Goal: Task Accomplishment & Management: Complete application form

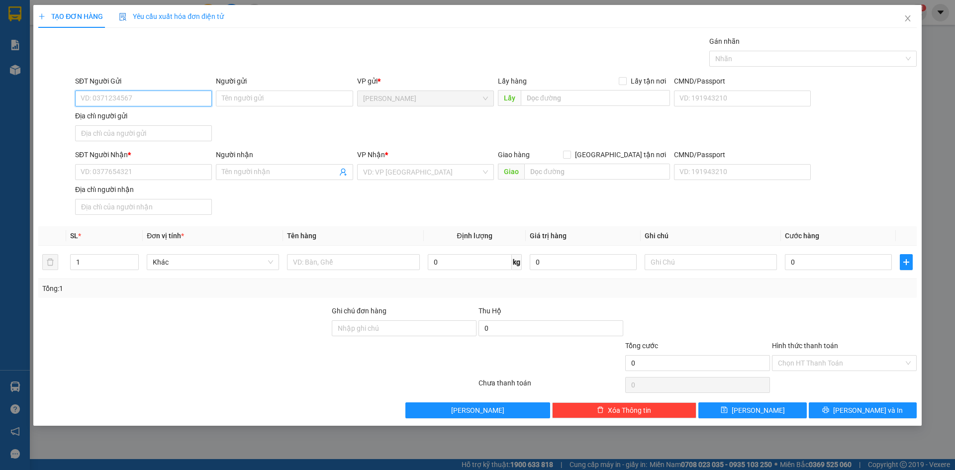
click at [132, 104] on input "SĐT Người Gửi" at bounding box center [143, 98] width 137 height 16
click at [118, 97] on input "SĐT Người Gửi" at bounding box center [143, 98] width 137 height 16
click at [180, 177] on input "SĐT Người Nhận *" at bounding box center [143, 172] width 137 height 16
click at [185, 93] on input "SĐT Người Gửi" at bounding box center [143, 98] width 137 height 16
type input "0347655595"
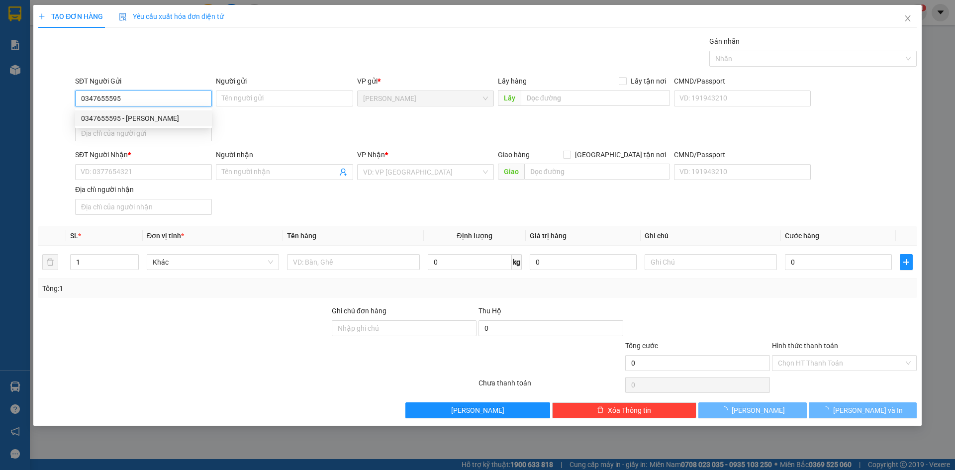
click at [175, 118] on div "0347655595 - [PERSON_NAME]" at bounding box center [143, 118] width 125 height 11
type input "[PERSON_NAME]"
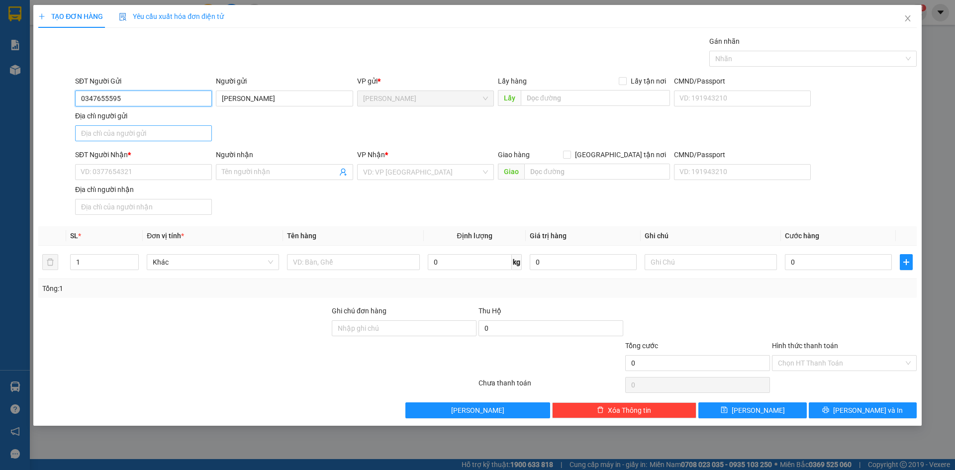
type input "0347655595"
click at [162, 138] on input "Địa chỉ người gửi" at bounding box center [143, 133] width 137 height 16
click at [268, 132] on div "SĐT Người Gửi 0347655595 Người gửi [PERSON_NAME] VP gửi * [PERSON_NAME] Lấy hàn…" at bounding box center [495, 111] width 845 height 70
click at [135, 174] on input "SĐT Người Nhận *" at bounding box center [143, 172] width 137 height 16
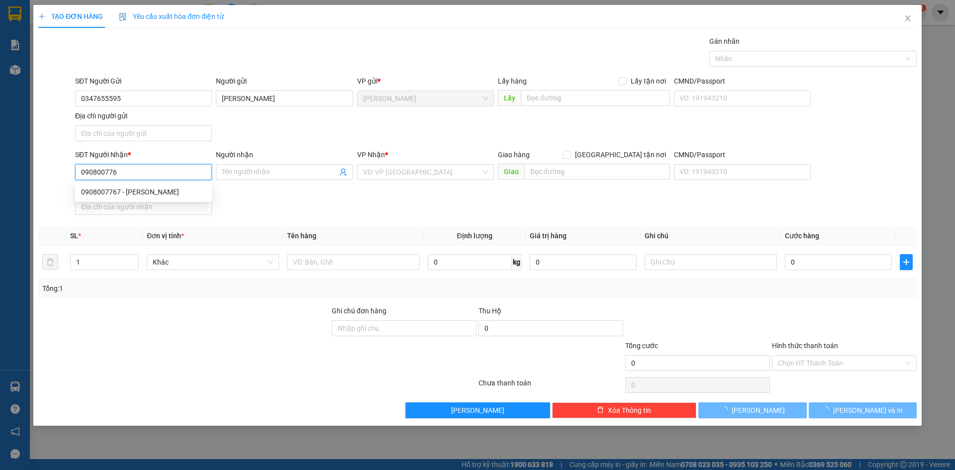
type input "0908007767"
click at [152, 191] on div "0908007767 - [PERSON_NAME]" at bounding box center [143, 191] width 125 height 11
type input "HẢI"
type input "0908007767"
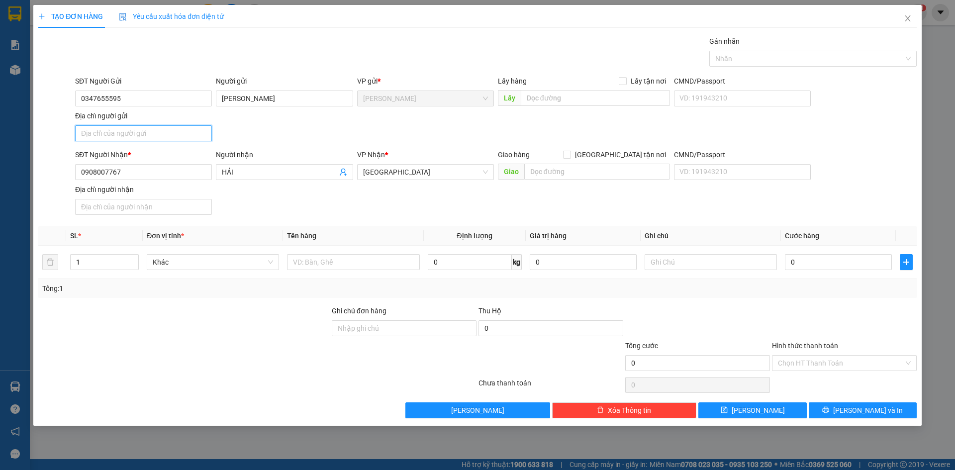
click at [171, 134] on input "Địa chỉ người gửi" at bounding box center [143, 133] width 137 height 16
type input "PHƯỜNG 4, [GEOGRAPHIC_DATA], [GEOGRAPHIC_DATA]"
click at [302, 134] on div "SĐT Người Gửi 0347655595 Người gửi [PERSON_NAME] VP gửi * [PERSON_NAME] Lấy hàn…" at bounding box center [495, 111] width 845 height 70
click at [352, 262] on input "text" at bounding box center [353, 262] width 132 height 16
type input "cục"
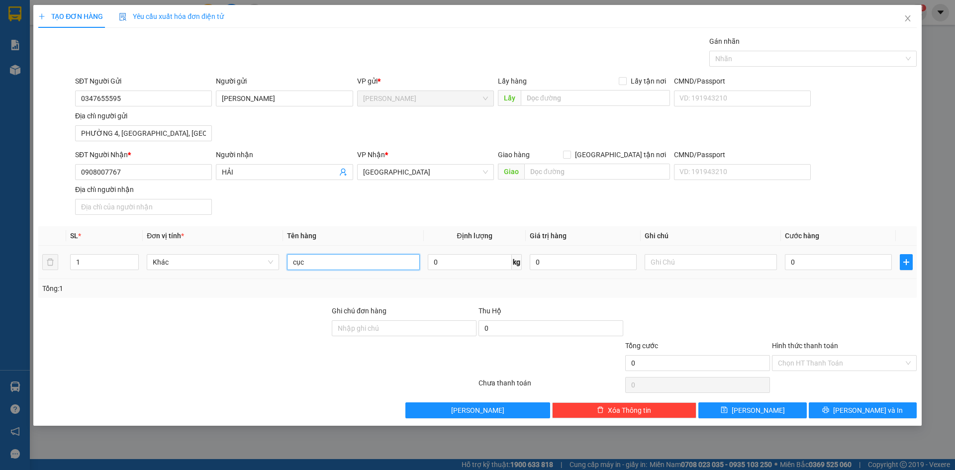
click at [358, 266] on input "cục" at bounding box center [353, 262] width 132 height 16
type input "CỤC"
click at [714, 264] on input "text" at bounding box center [710, 262] width 132 height 16
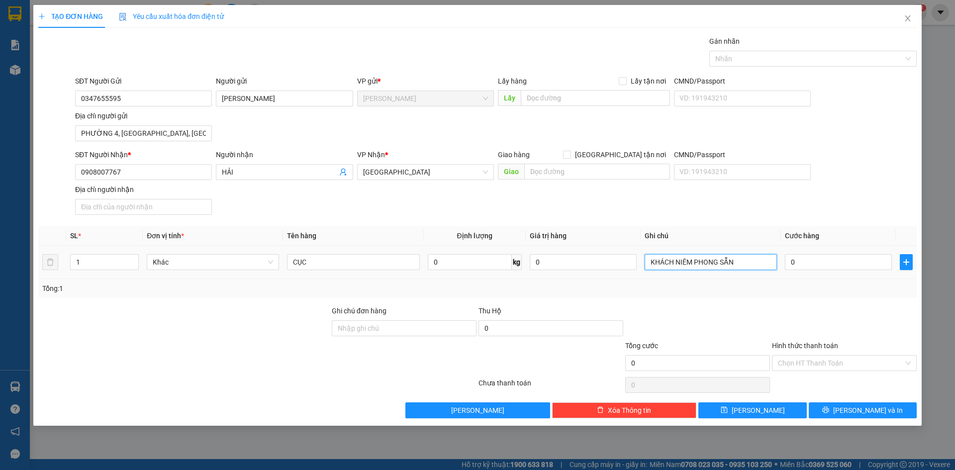
type input "KHÁCH NIÊM PHONG SẴN"
click at [825, 271] on div "0" at bounding box center [837, 262] width 107 height 20
click at [835, 259] on input "0" at bounding box center [837, 262] width 107 height 16
type input "5"
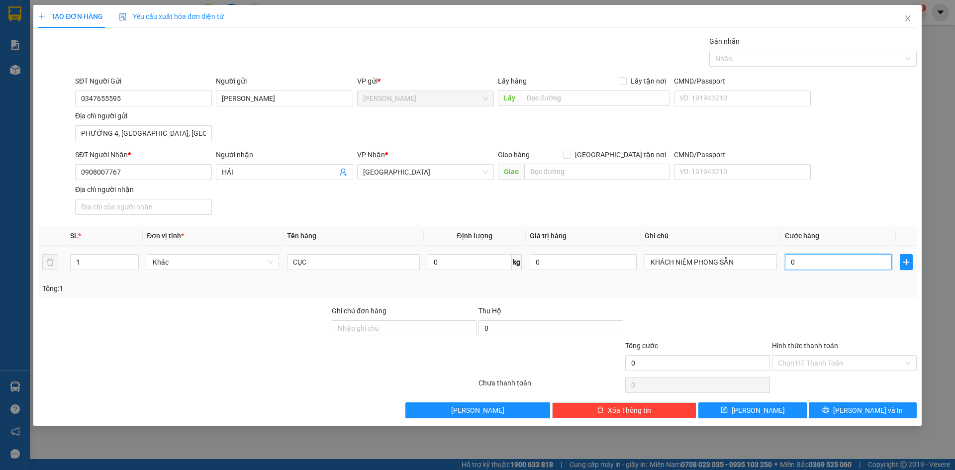
type input "5"
type input "50"
type input "500"
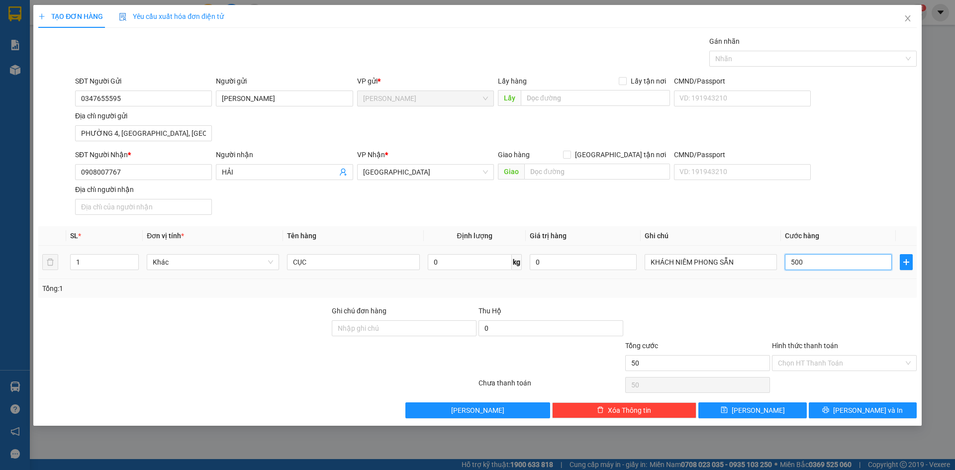
type input "500"
type input "5.000"
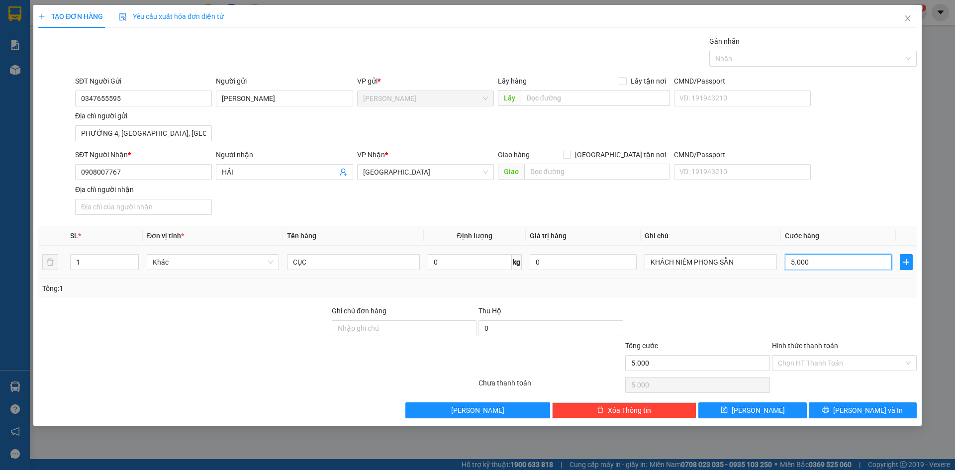
type input "50.000"
click at [843, 210] on div "SĐT Người Nhận * 0908007767 Người nhận HẢI VP Nhận * [GEOGRAPHIC_DATA] Giao hàn…" at bounding box center [495, 184] width 845 height 70
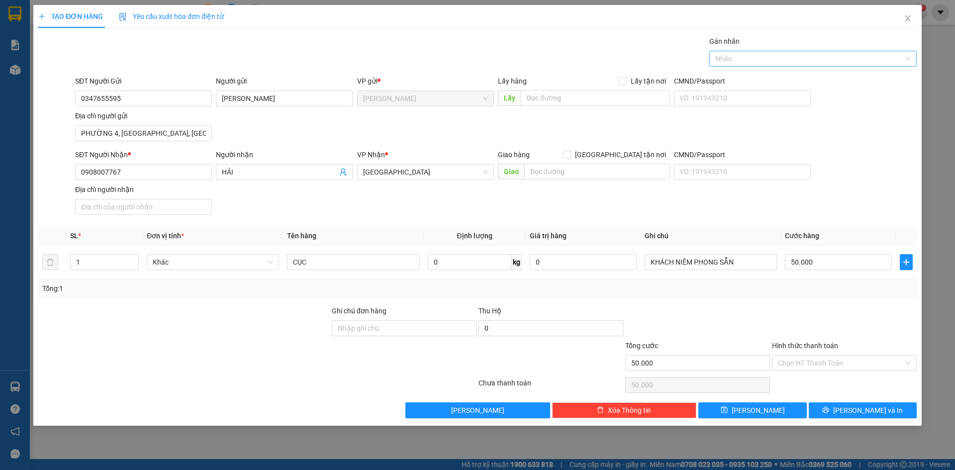
click at [852, 65] on div "Nhãn" at bounding box center [812, 59] width 207 height 16
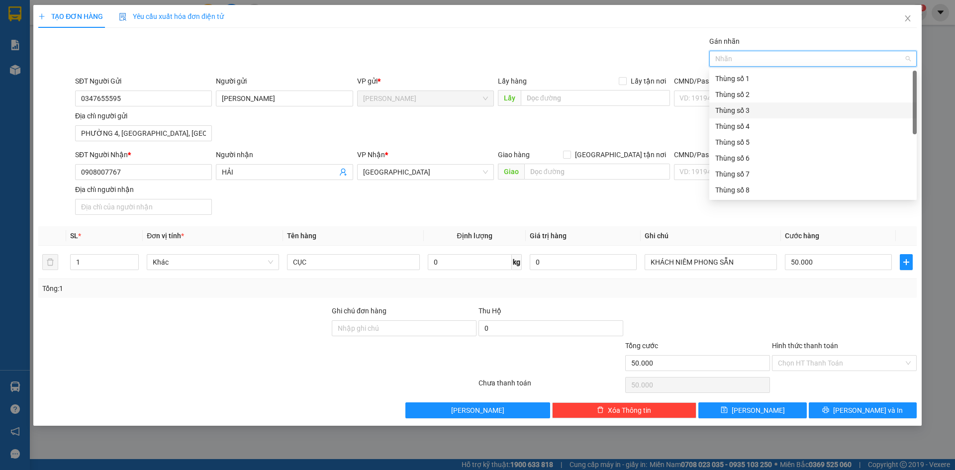
scroll to position [127, 0]
click at [762, 189] on div "Thùng 2H" at bounding box center [812, 189] width 195 height 11
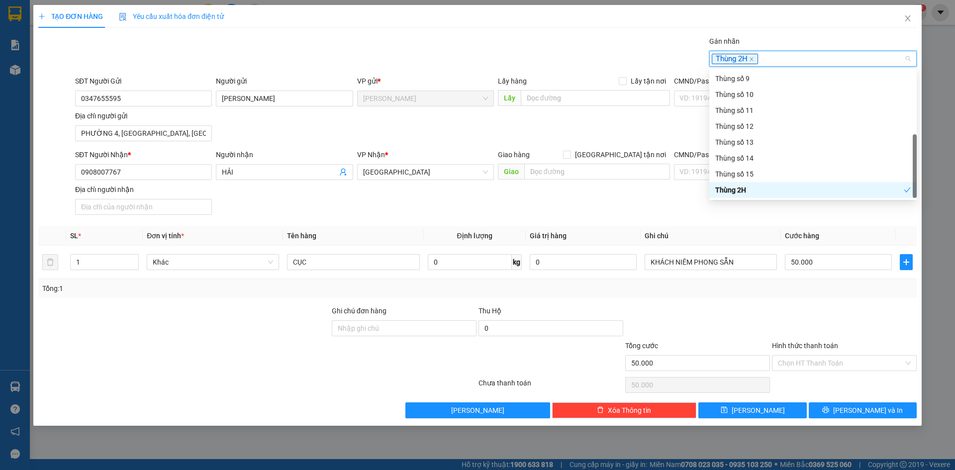
click at [845, 327] on div at bounding box center [844, 322] width 147 height 35
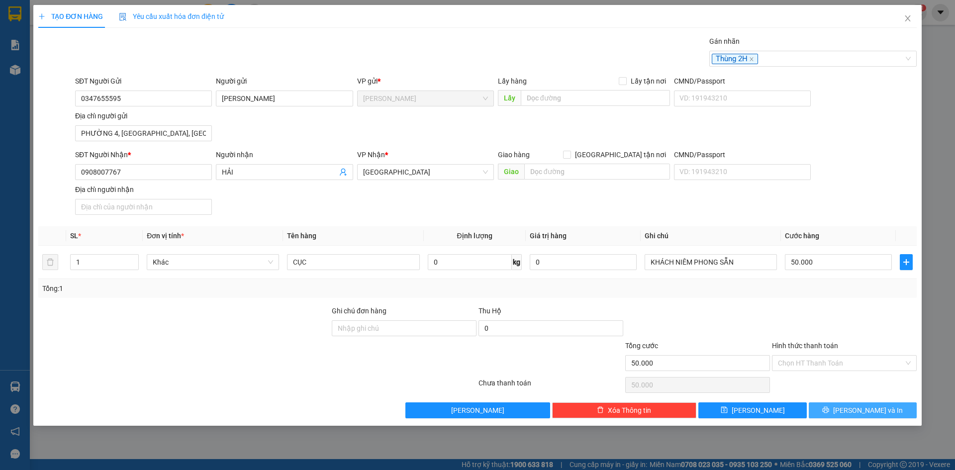
click at [866, 414] on span "[PERSON_NAME] và In" at bounding box center [868, 410] width 70 height 11
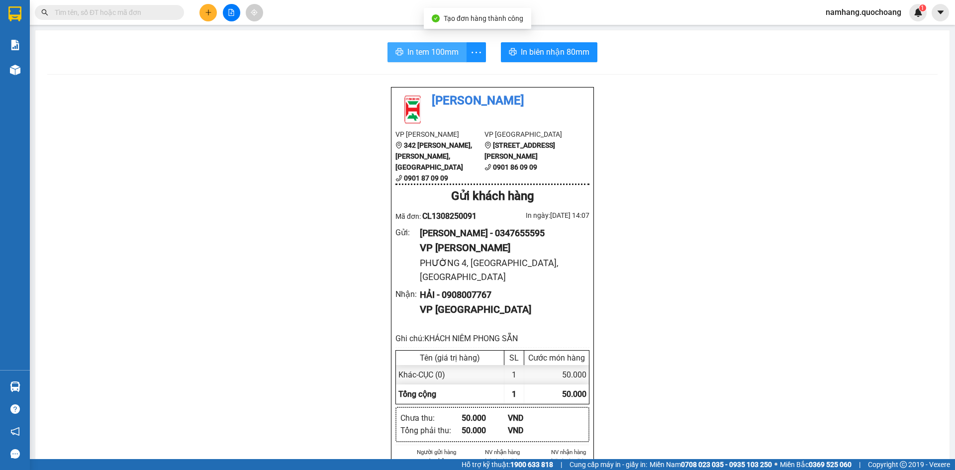
click at [416, 58] on span "In tem 100mm" at bounding box center [432, 52] width 51 height 12
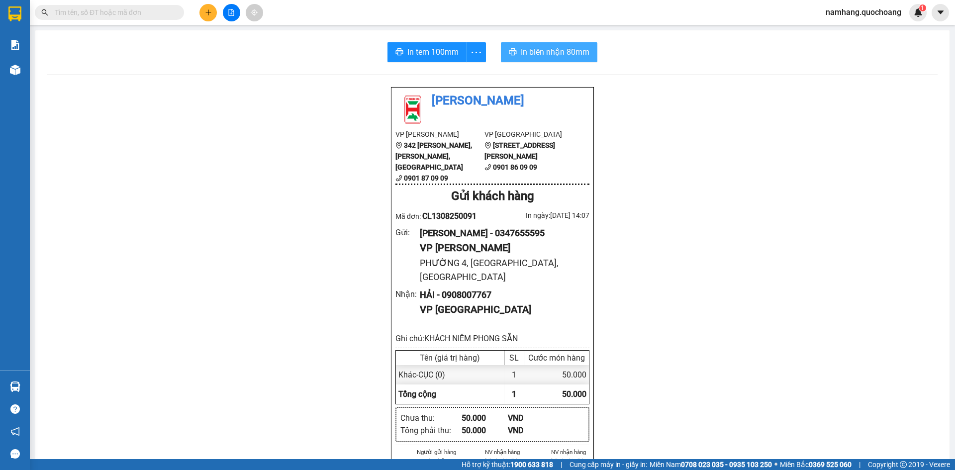
click at [558, 50] on span "In biên nhận 80mm" at bounding box center [555, 52] width 69 height 12
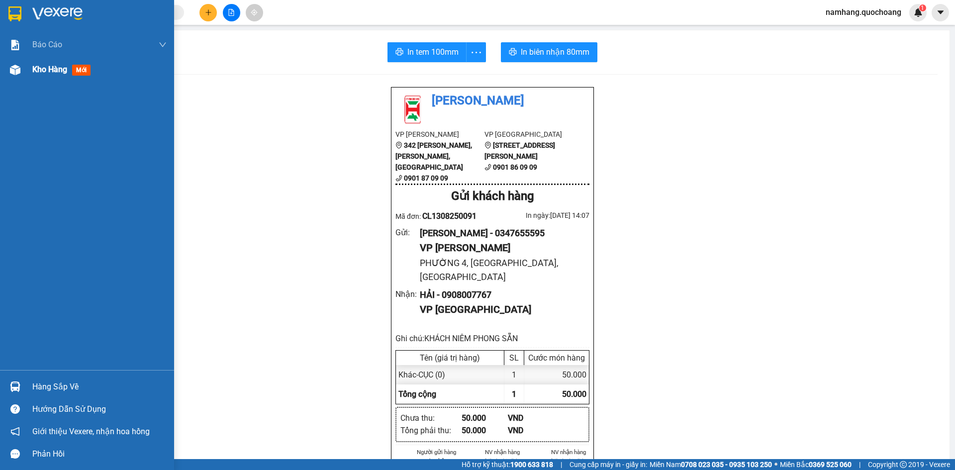
click at [60, 69] on span "Kho hàng" at bounding box center [49, 69] width 35 height 9
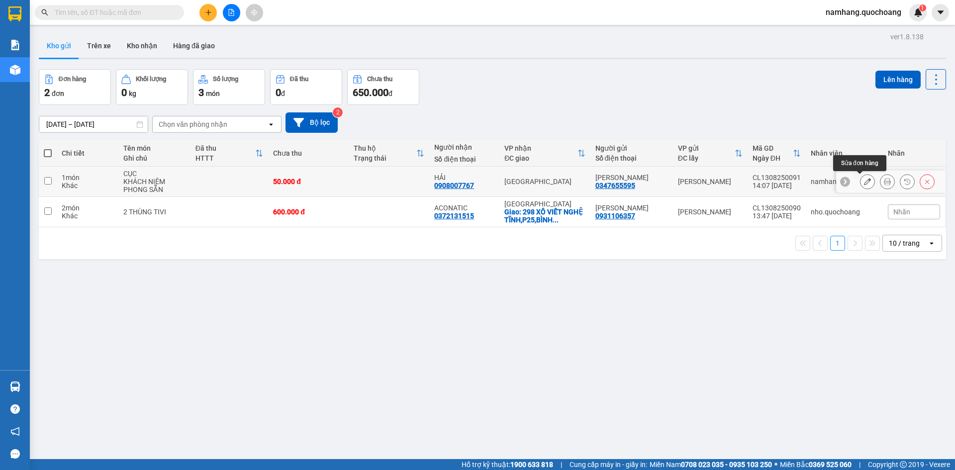
click at [864, 181] on icon at bounding box center [867, 181] width 7 height 7
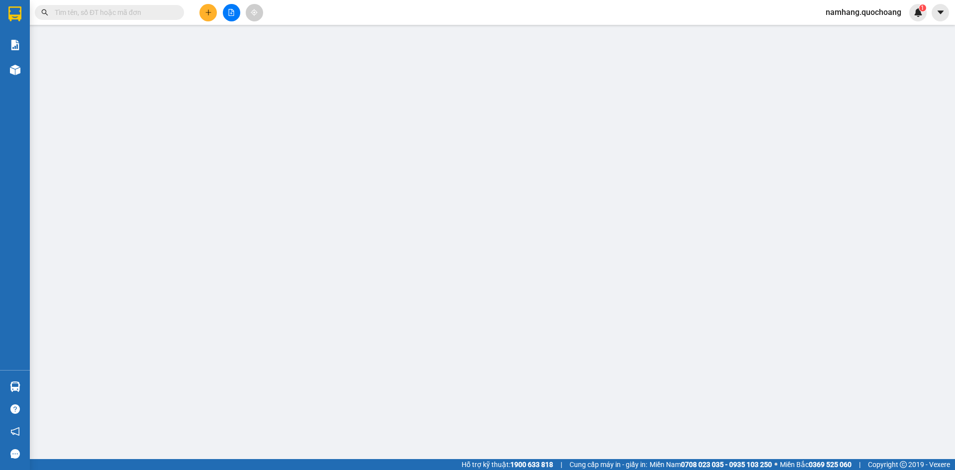
type input "0347655595"
type input "[PERSON_NAME]"
type input "PHƯỜNG 4, [GEOGRAPHIC_DATA], [GEOGRAPHIC_DATA]"
type input "0908007767"
type input "HẢI"
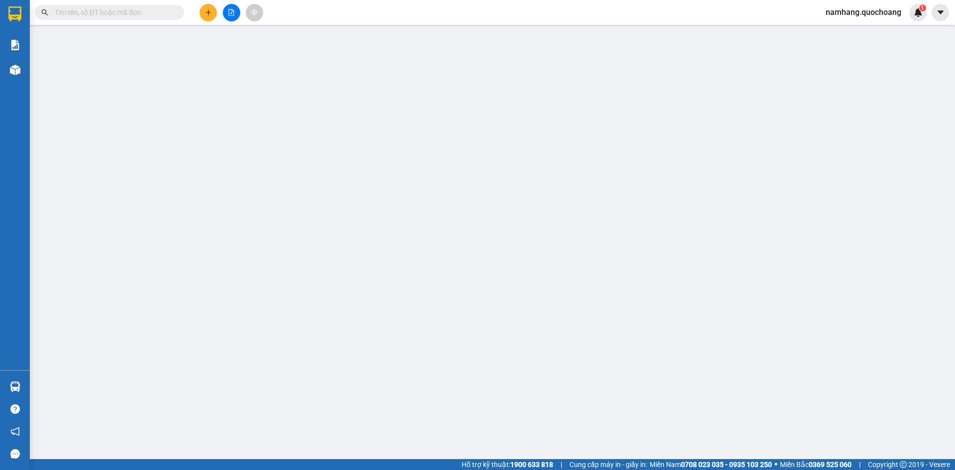
type input "50.000"
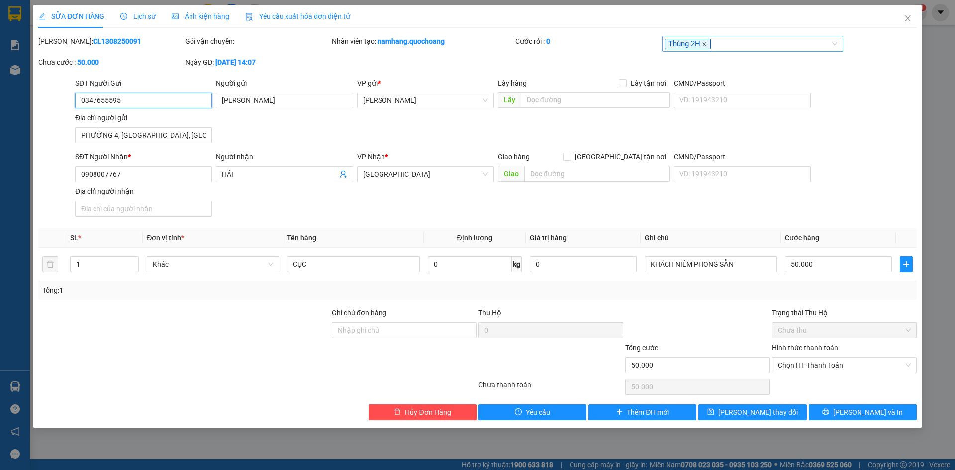
click at [706, 45] on icon "close" at bounding box center [703, 44] width 5 height 5
click at [729, 47] on div at bounding box center [747, 44] width 167 height 12
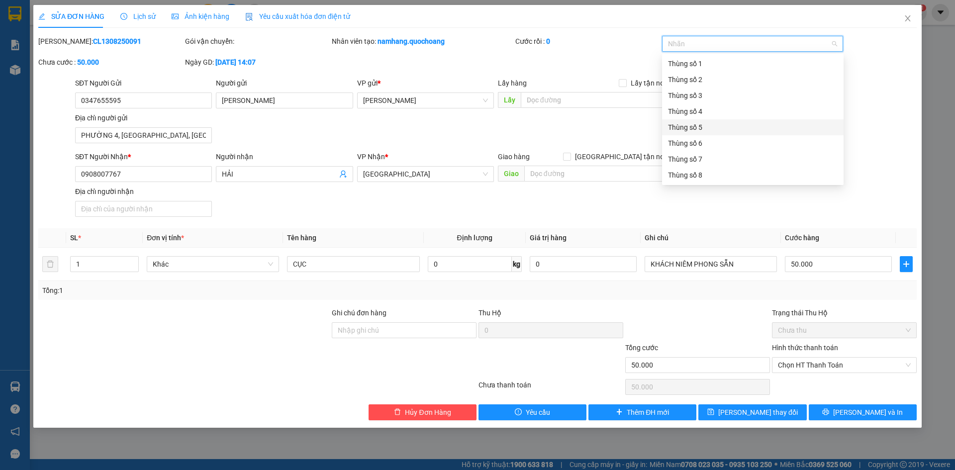
scroll to position [99, 0]
click at [713, 108] on div "Thùng số 10" at bounding box center [753, 107] width 170 height 11
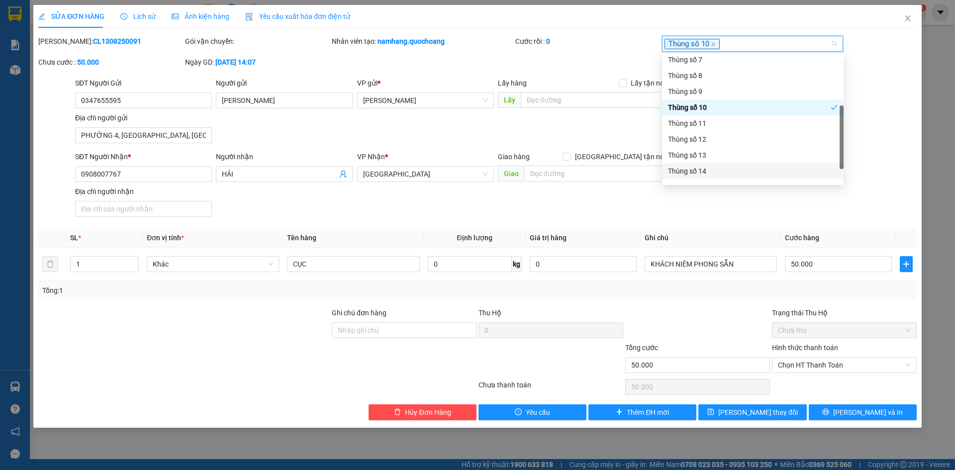
click at [903, 194] on div "SĐT Người Nhận * 0908007767 Người nhận HẢI VP Nhận * [GEOGRAPHIC_DATA] Giao hàn…" at bounding box center [495, 186] width 845 height 70
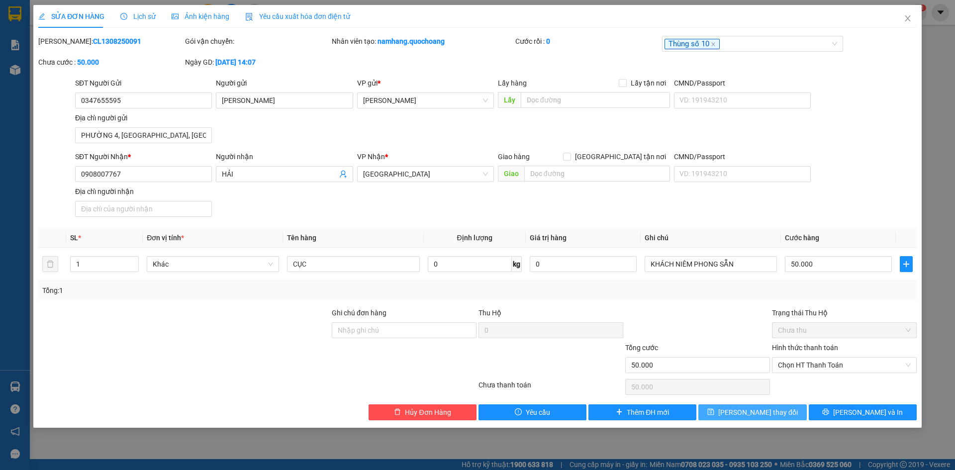
click at [779, 411] on button "[PERSON_NAME] thay đổi" at bounding box center [752, 412] width 108 height 16
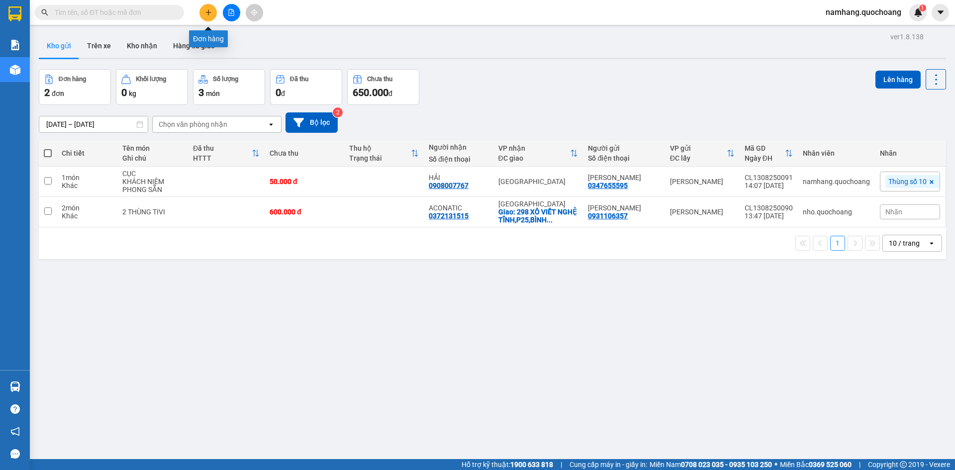
click at [202, 14] on button at bounding box center [207, 12] width 17 height 17
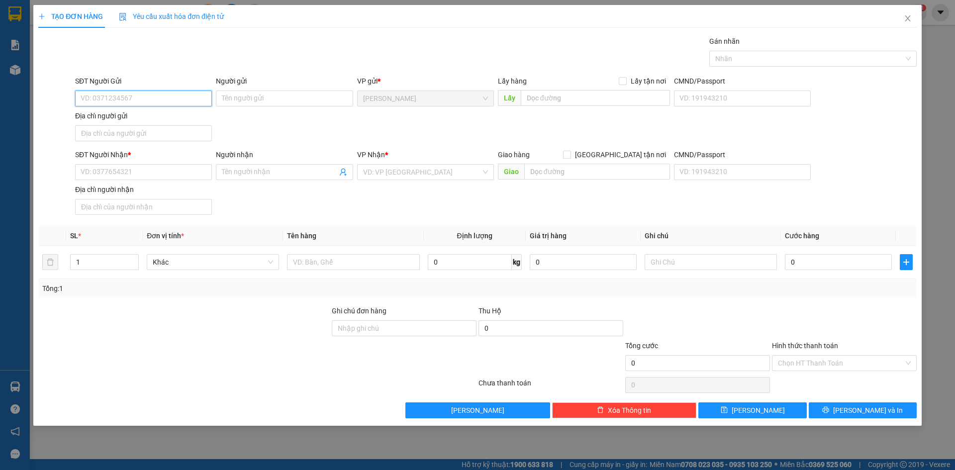
click at [126, 97] on input "SĐT Người Gửi" at bounding box center [143, 98] width 137 height 16
click at [910, 17] on icon "close" at bounding box center [907, 18] width 8 height 8
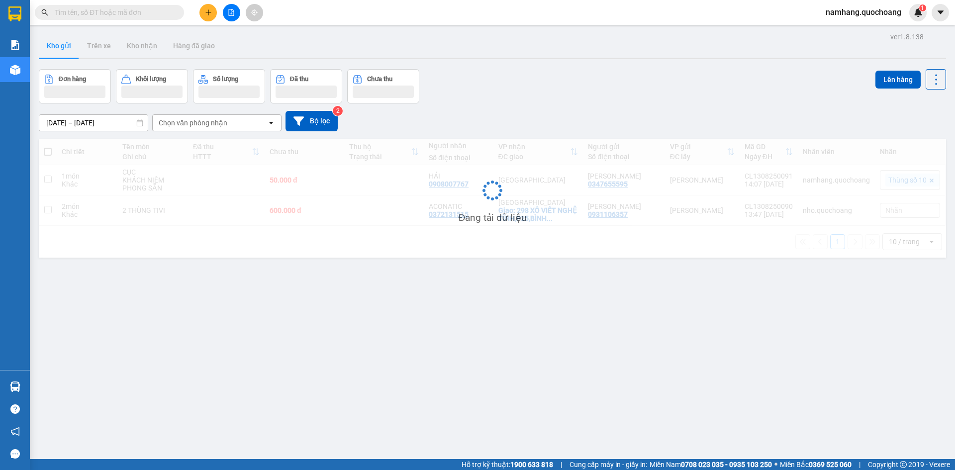
click at [161, 12] on input "text" at bounding box center [113, 12] width 117 height 11
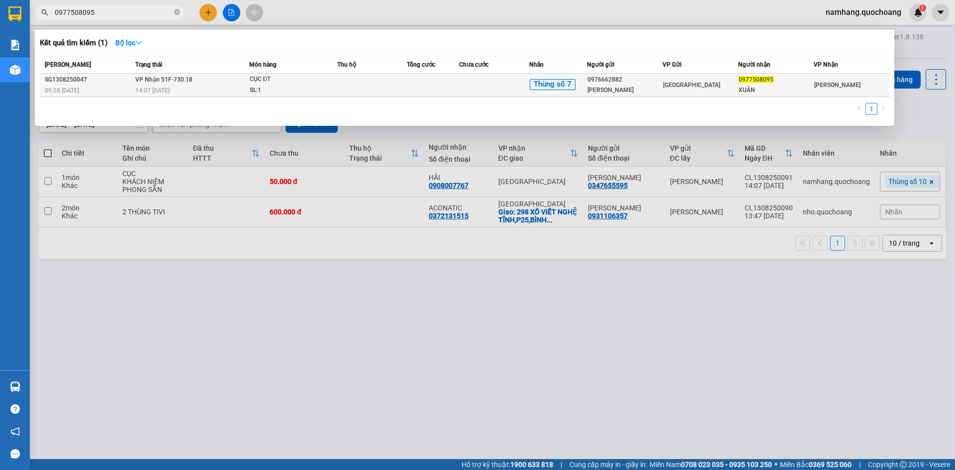
type input "0977508095"
click at [389, 86] on td at bounding box center [372, 85] width 70 height 23
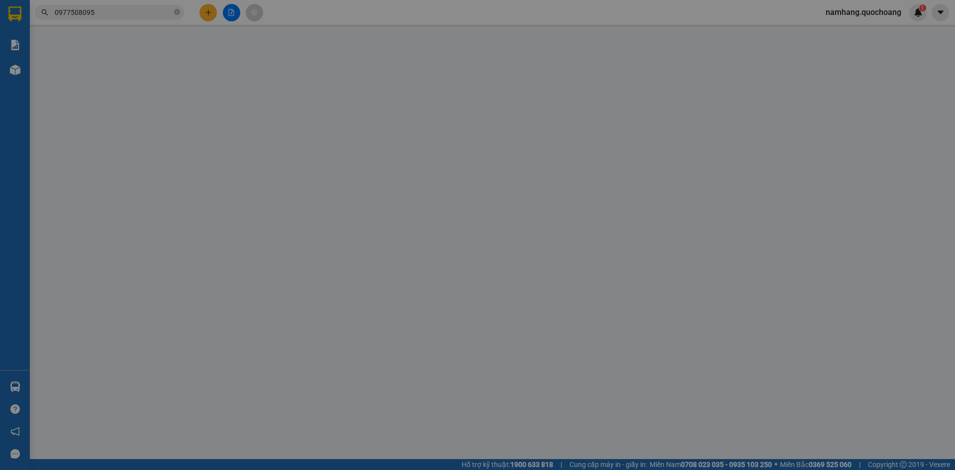
type input "0976662882"
type input "[PERSON_NAME]"
type input "434 VĨNH VIỄN P8 Q10"
type input "0977508095"
type input "XUÂN"
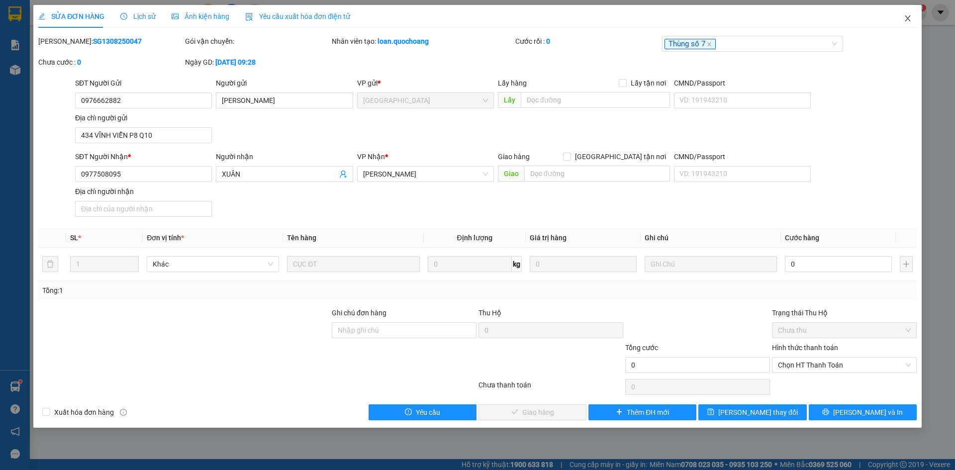
click at [909, 20] on icon "close" at bounding box center [907, 18] width 8 height 8
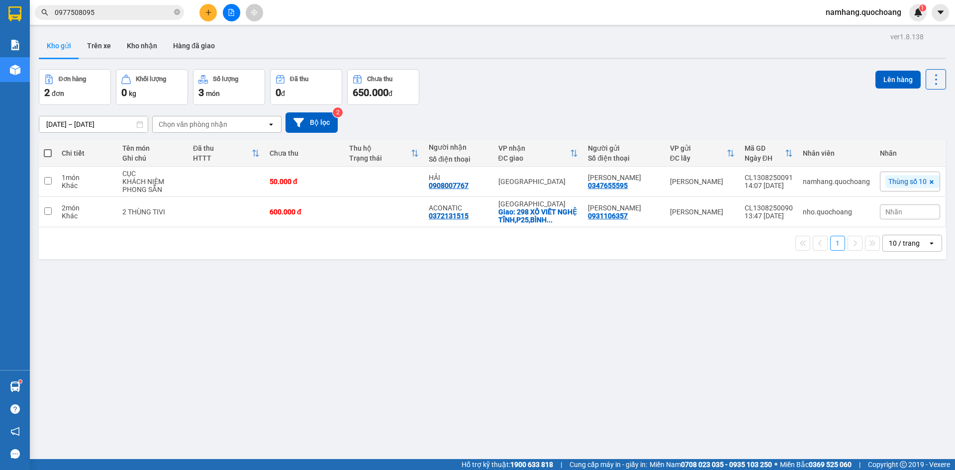
click at [540, 88] on div "Đơn hàng 2 đơn Khối lượng 0 kg Số lượng 3 món Đã thu 0 đ Chưa thu 650.000 đ Lên…" at bounding box center [492, 87] width 907 height 36
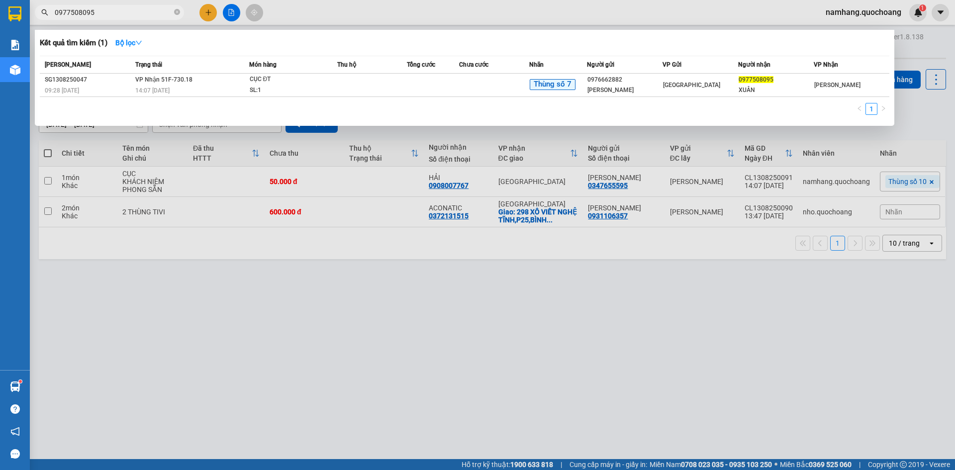
click at [114, 11] on input "0977508095" at bounding box center [113, 12] width 117 height 11
click at [430, 90] on td at bounding box center [433, 85] width 52 height 23
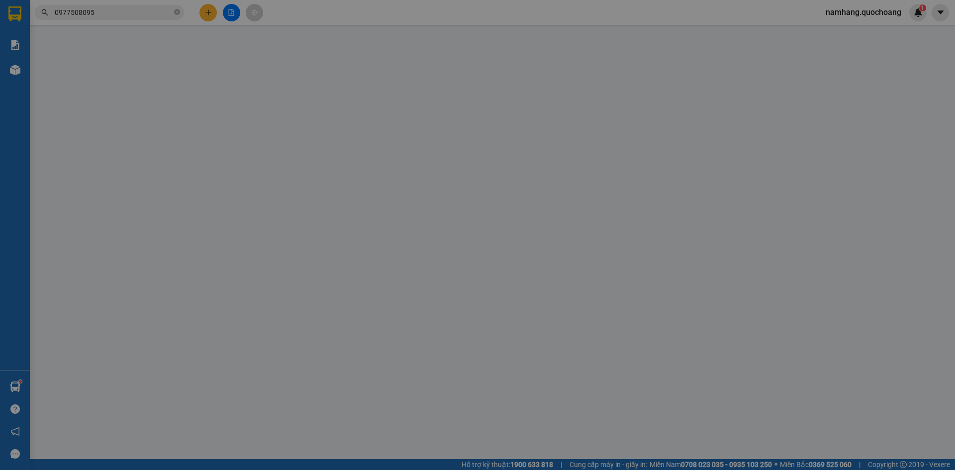
type input "0976662882"
type input "[PERSON_NAME]"
type input "434 VĨNH VIỄN P8 Q10"
type input "0977508095"
type input "XUÂN"
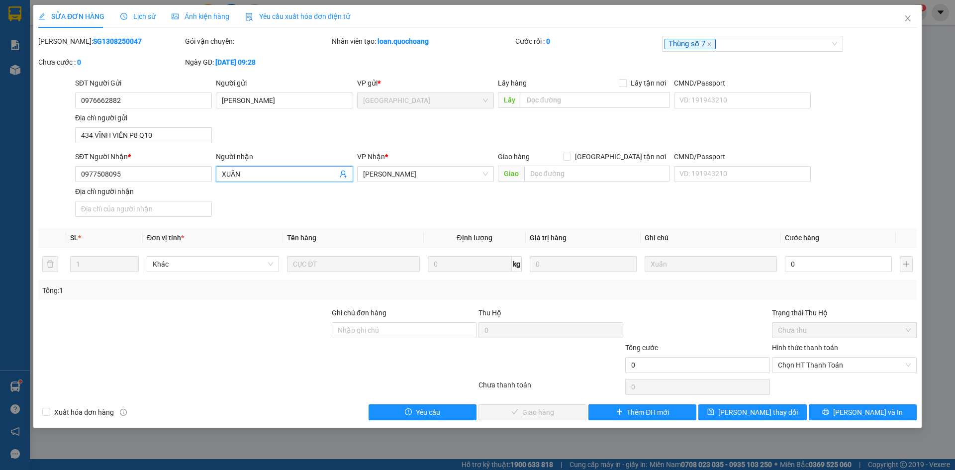
drag, startPoint x: 221, startPoint y: 174, endPoint x: 364, endPoint y: 186, distance: 143.6
click at [233, 175] on span "XUÂN" at bounding box center [284, 174] width 137 height 16
click at [292, 175] on input "XUÂN" at bounding box center [279, 174] width 115 height 11
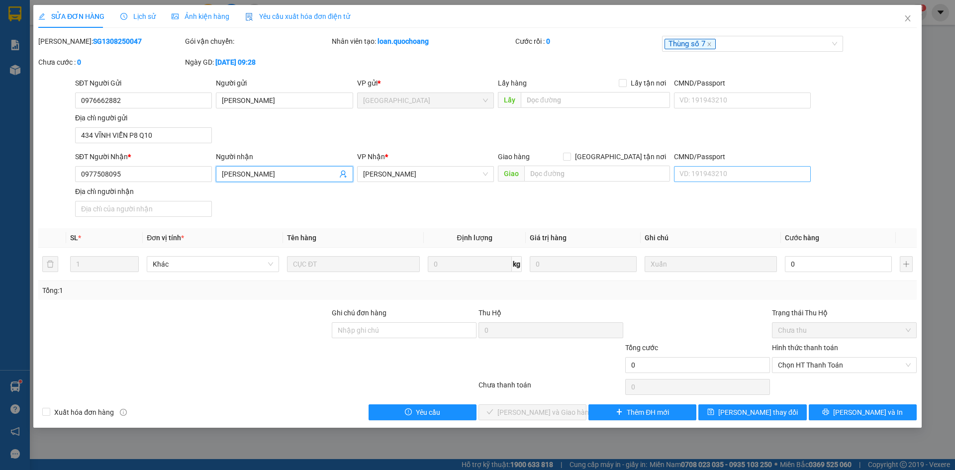
type input "[PERSON_NAME]"
click at [709, 177] on input "CMND/Passport" at bounding box center [742, 174] width 137 height 16
type input "087204012943"
click at [555, 211] on div "SĐT Người Nhận * 0977508095 Người nhận NGUYỄN ĐANG XUẤN VP Nhận * [PERSON_NAME]…" at bounding box center [495, 186] width 845 height 70
click at [169, 206] on input "Địa chỉ người nhận" at bounding box center [143, 209] width 137 height 16
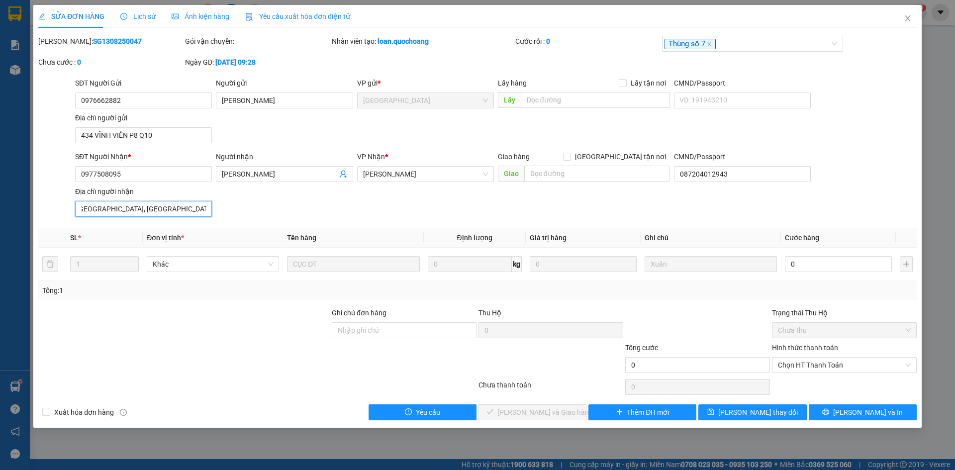
scroll to position [0, 56]
type input "THỐNG NHẤT 1, [GEOGRAPHIC_DATA], [GEOGRAPHIC_DATA], [GEOGRAPHIC_DATA]"
click at [806, 269] on input "0" at bounding box center [837, 264] width 107 height 16
type input "5"
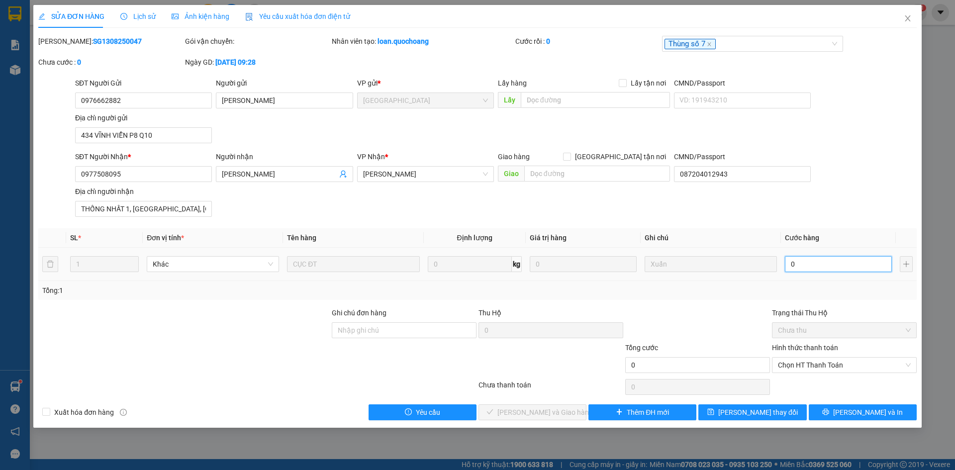
type input "5"
type input "50"
type input "500"
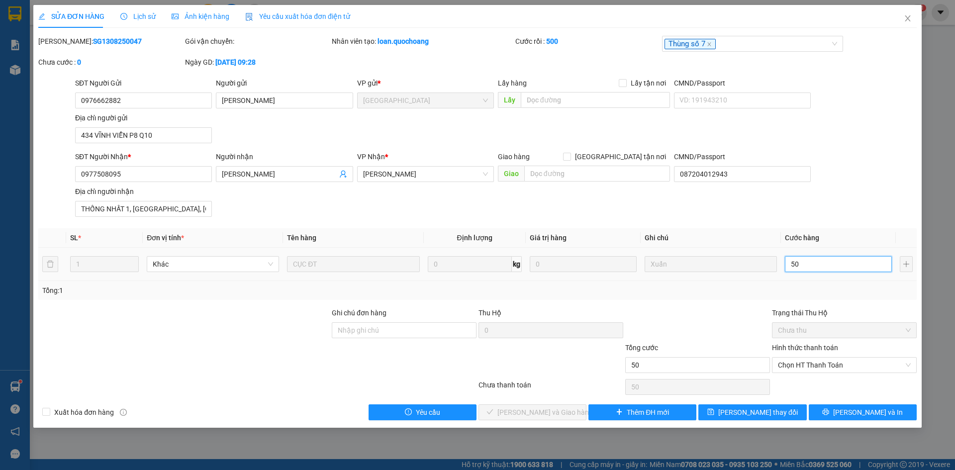
type input "500"
type input "5.000"
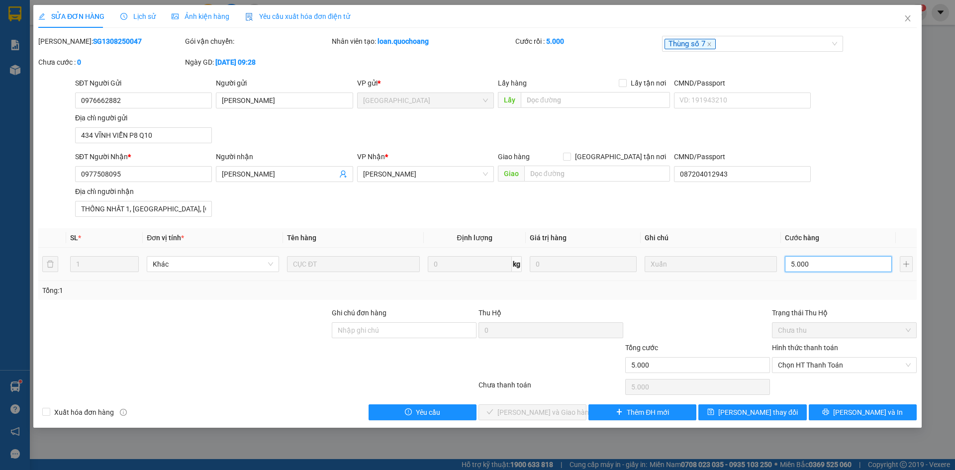
type input "50.000"
click at [893, 184] on div "SĐT Người Nhận * 0977508095 Người nhận NGUYỄN ĐANG XUẤN VP Nhận * [PERSON_NAME]…" at bounding box center [495, 186] width 845 height 70
click at [825, 369] on span "Chọn HT Thanh Toán" at bounding box center [844, 364] width 133 height 15
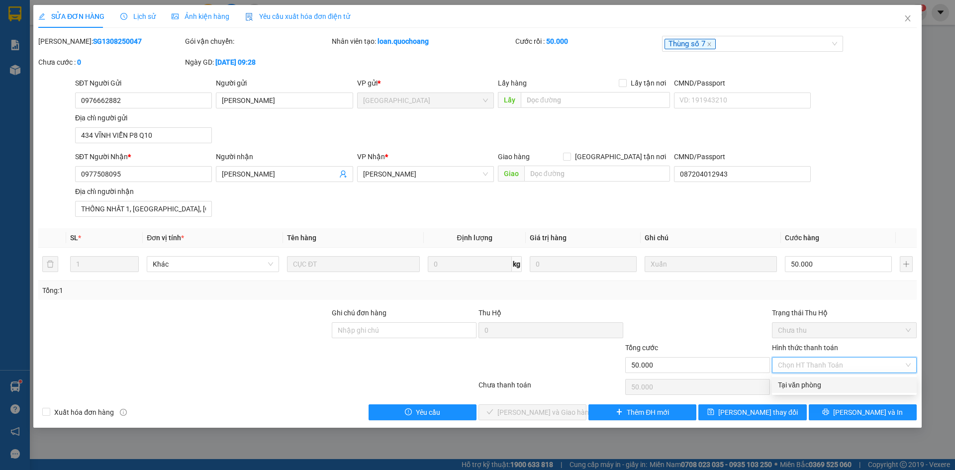
click at [823, 387] on div "Tại văn phòng" at bounding box center [844, 384] width 133 height 11
type input "0"
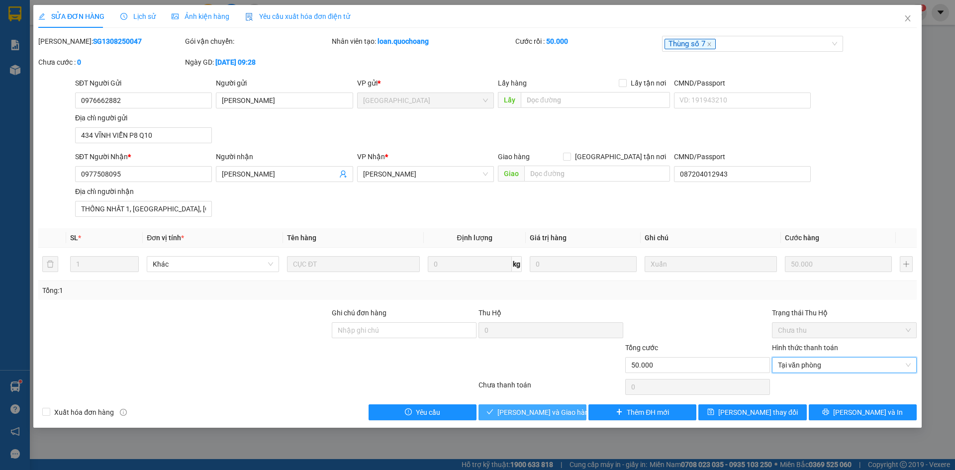
click at [536, 412] on span "[PERSON_NAME] và Giao hàng" at bounding box center [544, 412] width 95 height 11
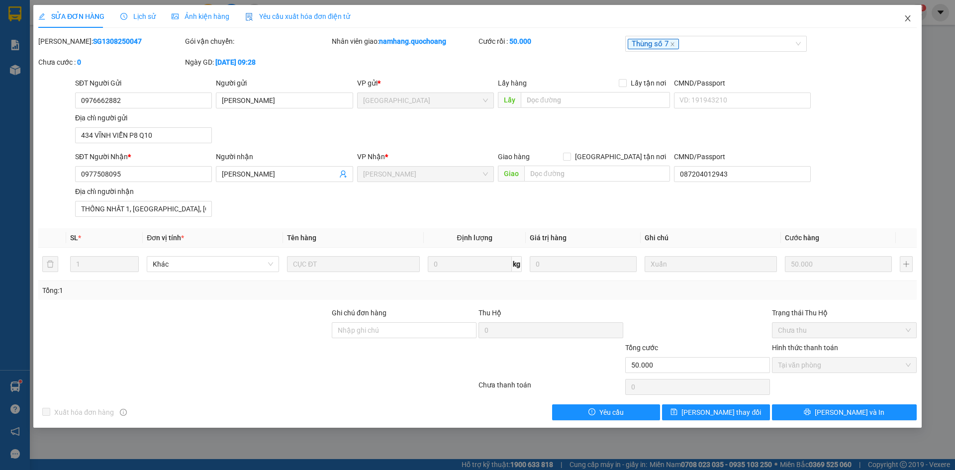
click at [913, 15] on span "Close" at bounding box center [907, 19] width 28 height 28
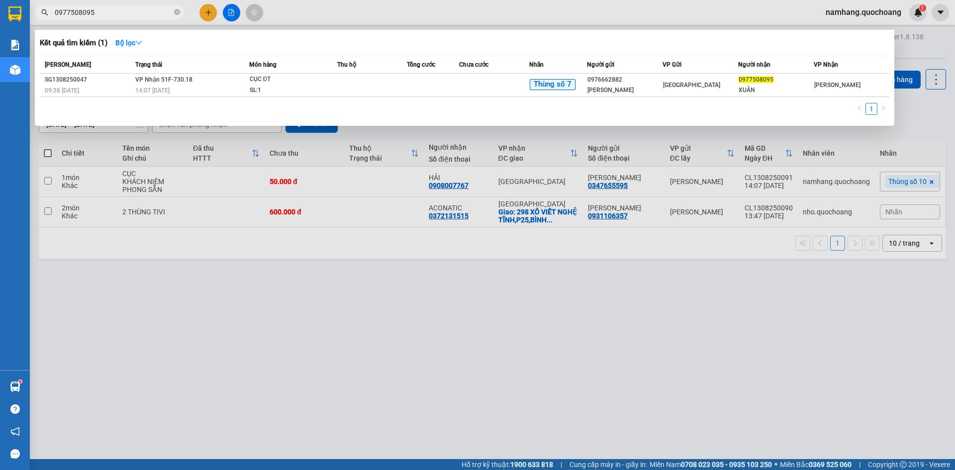
click at [180, 13] on span "0977508095" at bounding box center [109, 12] width 149 height 15
click at [178, 11] on icon "close-circle" at bounding box center [177, 12] width 6 height 6
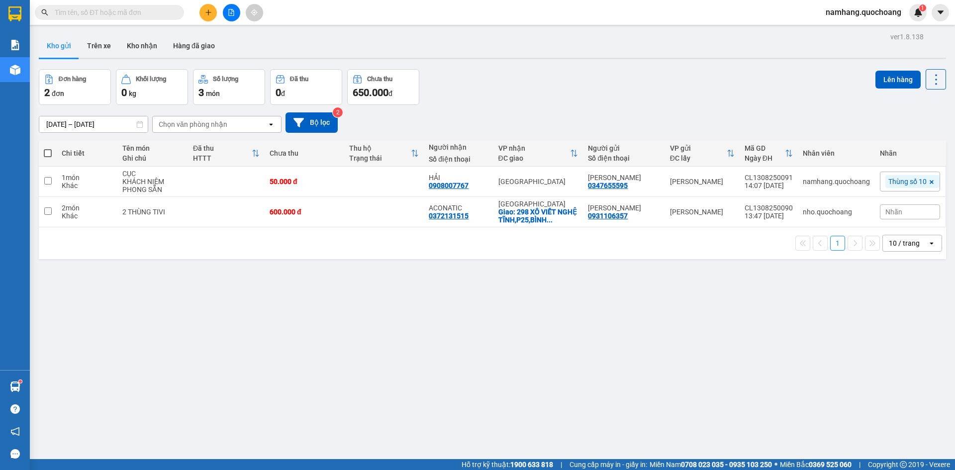
click at [209, 10] on icon "plus" at bounding box center [208, 12] width 7 height 7
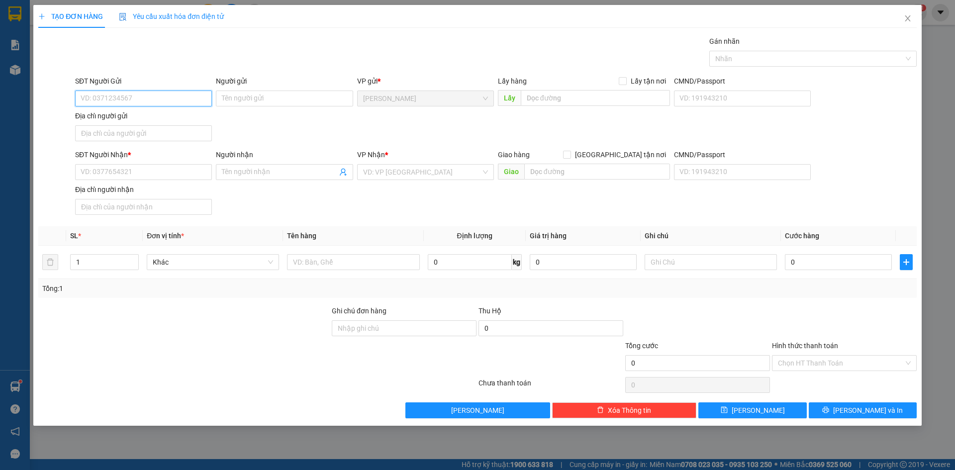
click at [168, 98] on input "SĐT Người Gửi" at bounding box center [143, 98] width 137 height 16
click at [153, 99] on input "SĐT Người Gửi" at bounding box center [143, 98] width 137 height 16
type input "0"
click at [360, 268] on input "text" at bounding box center [353, 262] width 132 height 16
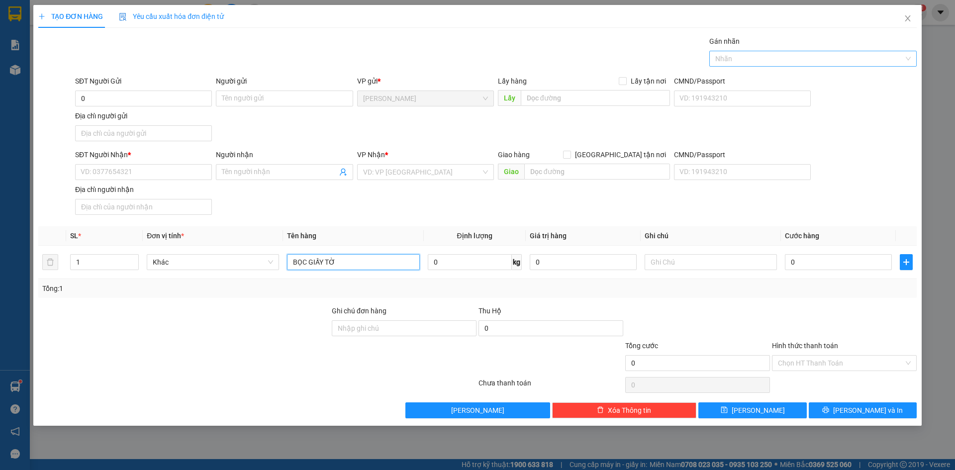
click at [780, 61] on div at bounding box center [807, 59] width 192 height 12
type input "BỌC GIẤY TỜ"
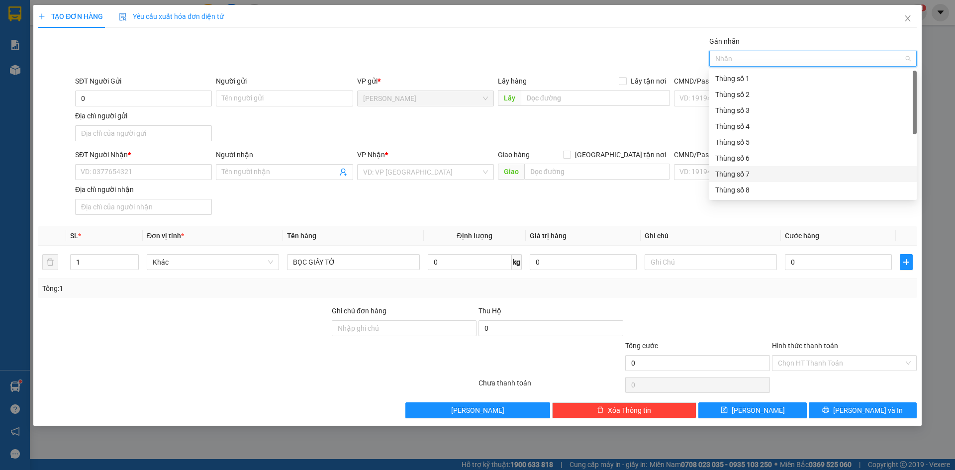
click at [739, 171] on div "Thùng số 7" at bounding box center [812, 174] width 195 height 11
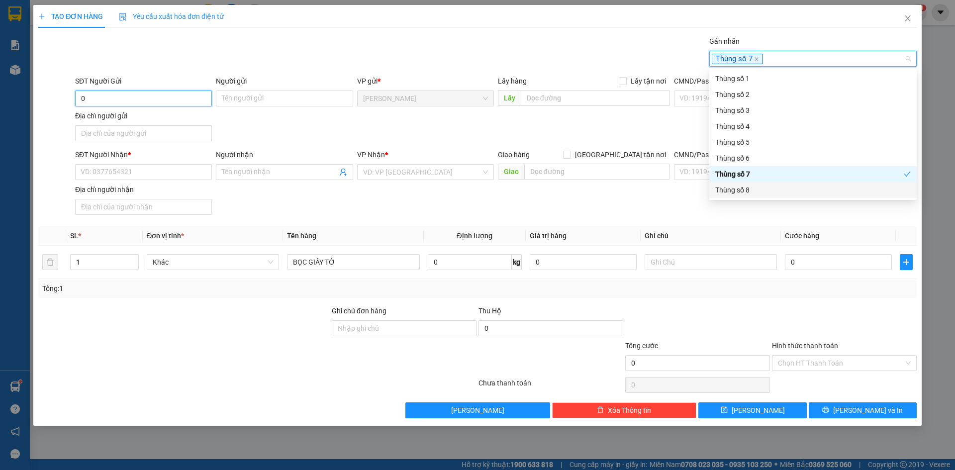
click at [156, 98] on input "0" at bounding box center [143, 98] width 137 height 16
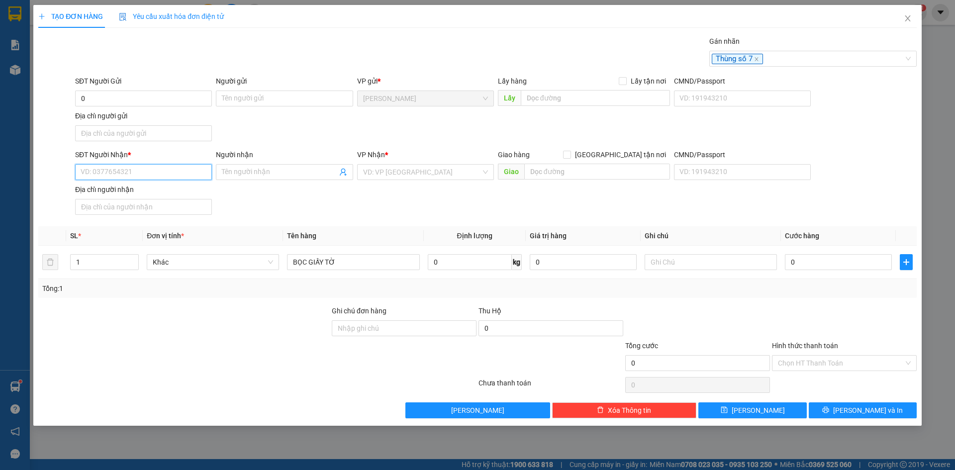
click at [130, 172] on input "SĐT Người Nhận *" at bounding box center [143, 172] width 137 height 16
click at [123, 93] on input "0" at bounding box center [143, 98] width 137 height 16
click at [93, 175] on input "SĐT Người Nhận *" at bounding box center [143, 172] width 137 height 16
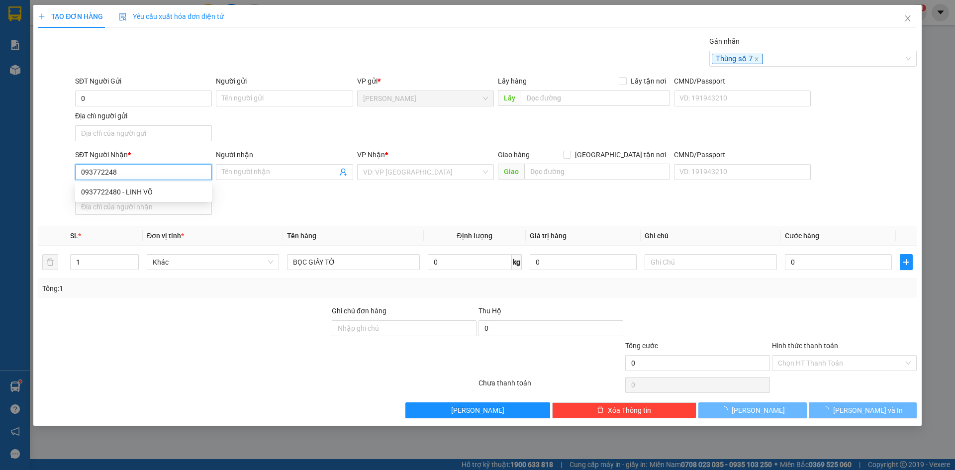
type input "0937722480"
click at [105, 187] on div "0937722480 - LINH VÕ" at bounding box center [143, 191] width 125 height 11
type input "LINH VÕ"
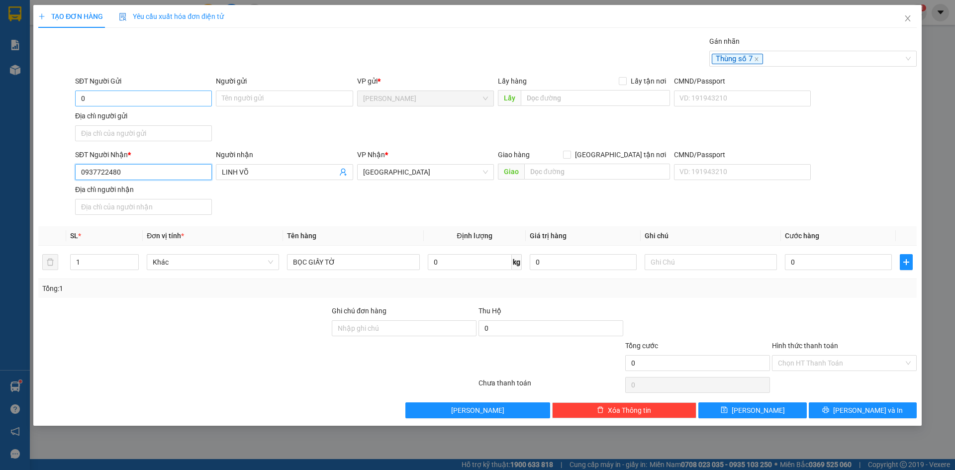
type input "0937722480"
click at [145, 96] on input "0" at bounding box center [143, 98] width 137 height 16
type input "0787952107"
click at [175, 117] on div "0787952107 - [PERSON_NAME]" at bounding box center [143, 118] width 125 height 11
type input "[PERSON_NAME]"
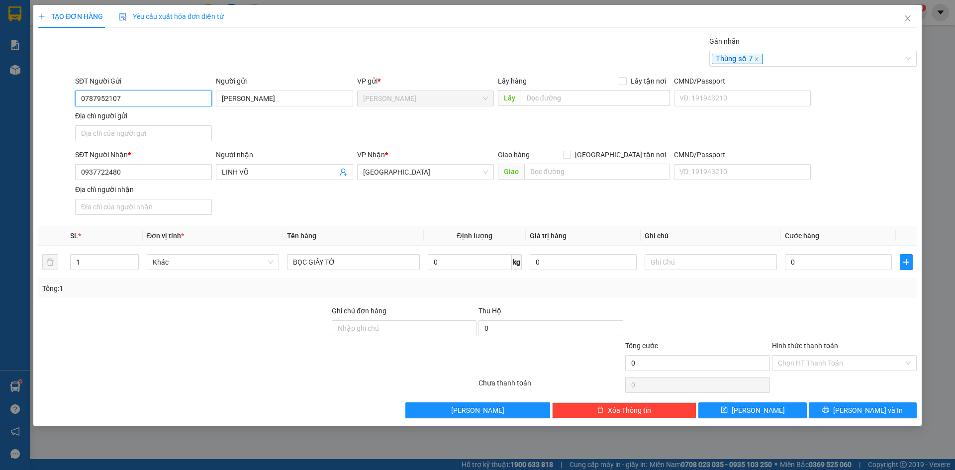
type input "0787952107"
click at [484, 135] on div "SĐT Người Gửi 0787952107 0787952107 Người gửi [PERSON_NAME] VP gửi * [PERSON_NA…" at bounding box center [495, 111] width 845 height 70
click at [633, 158] on span "[GEOGRAPHIC_DATA] tận nơi" at bounding box center [620, 154] width 99 height 11
click at [570, 158] on input "[GEOGRAPHIC_DATA] tận nơi" at bounding box center [566, 154] width 7 height 7
checkbox input "true"
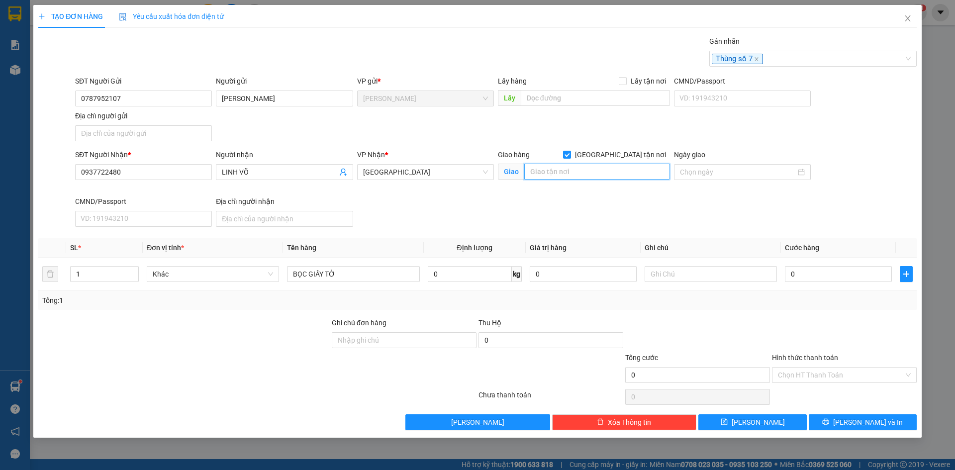
click at [578, 176] on input "text" at bounding box center [597, 172] width 146 height 16
type input "CỔNG [GEOGRAPHIC_DATA][PERSON_NAME] ([STREET_ADDRESS][PERSON_NAME])"
click at [756, 197] on div "SĐT Người Nhận * 0937722480 Người nhận LINH VÕ VP Nhận * [GEOGRAPHIC_DATA] Giao…" at bounding box center [495, 190] width 845 height 82
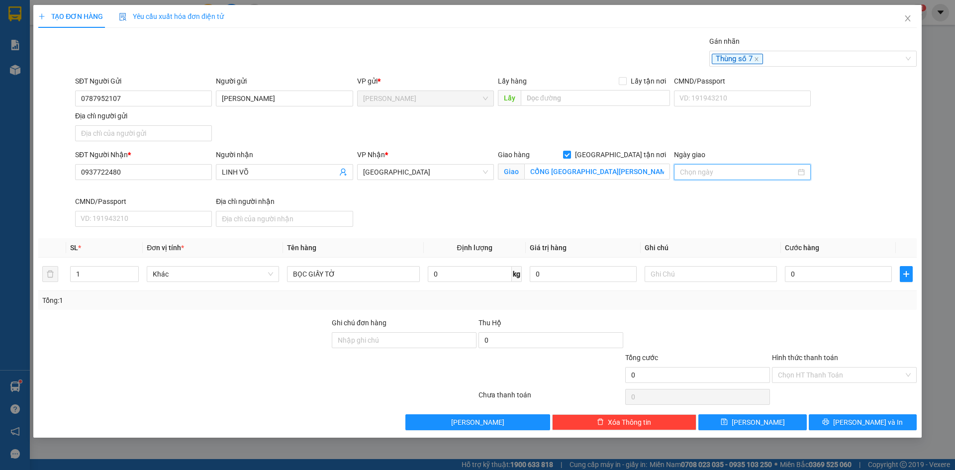
click at [728, 172] on input "Ngày giao" at bounding box center [738, 172] width 116 height 11
type input "[DATE]"
click at [757, 262] on div "14" at bounding box center [760, 260] width 12 height 12
click at [847, 197] on div "SĐT Người Nhận * 0937722480 Người nhận LINH VÕ VP Nhận * [GEOGRAPHIC_DATA] Giao…" at bounding box center [495, 190] width 845 height 82
click at [685, 274] on input "text" at bounding box center [710, 274] width 132 height 16
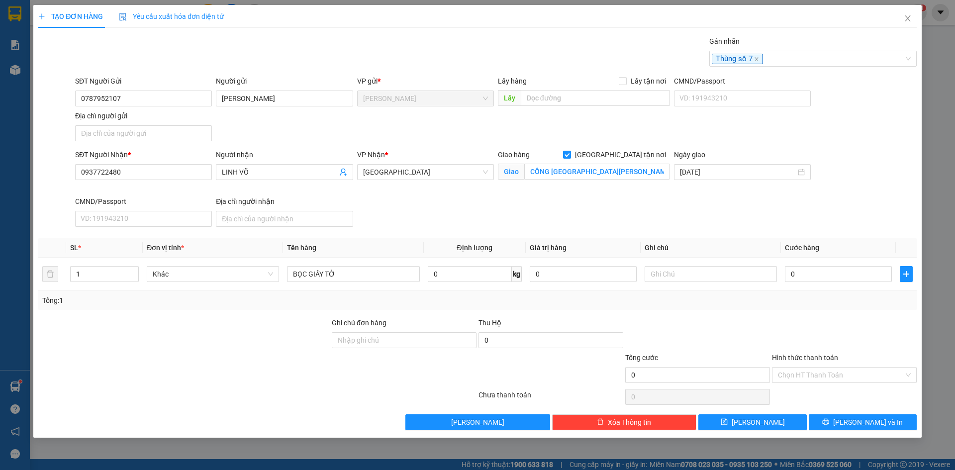
click at [559, 196] on div "SĐT Người Nhận * 0937722480 Người nhận LINH VÕ VP Nhận * [GEOGRAPHIC_DATA] Giao…" at bounding box center [495, 190] width 845 height 82
click at [551, 170] on input "CỔNG [GEOGRAPHIC_DATA][PERSON_NAME] ([STREET_ADDRESS][PERSON_NAME])" at bounding box center [597, 172] width 146 height 16
click at [628, 172] on input "[GEOGRAPHIC_DATA][PERSON_NAME] ([STREET_ADDRESS][PERSON_NAME])" at bounding box center [597, 172] width 146 height 16
type input "[GEOGRAPHIC_DATA][PERSON_NAME] ([STREET_ADDRESS][PERSON_NAME])"
click at [877, 269] on input "0" at bounding box center [837, 274] width 107 height 16
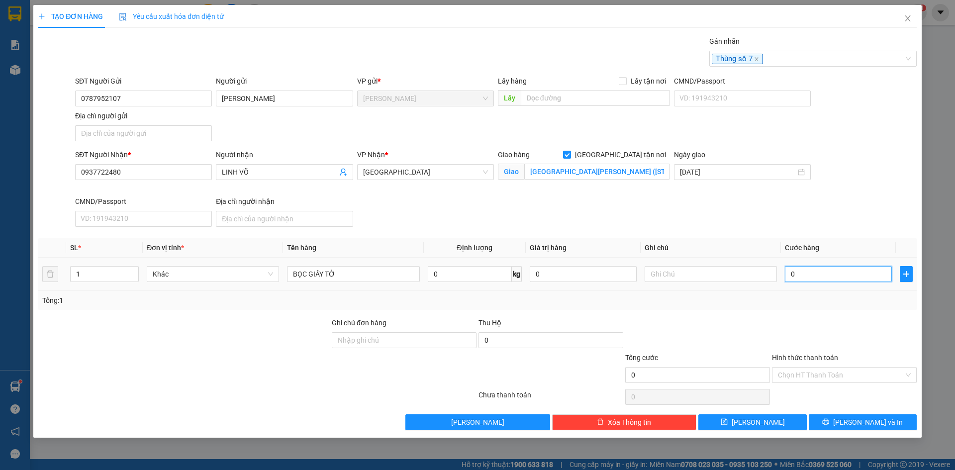
type input "8"
type input "80"
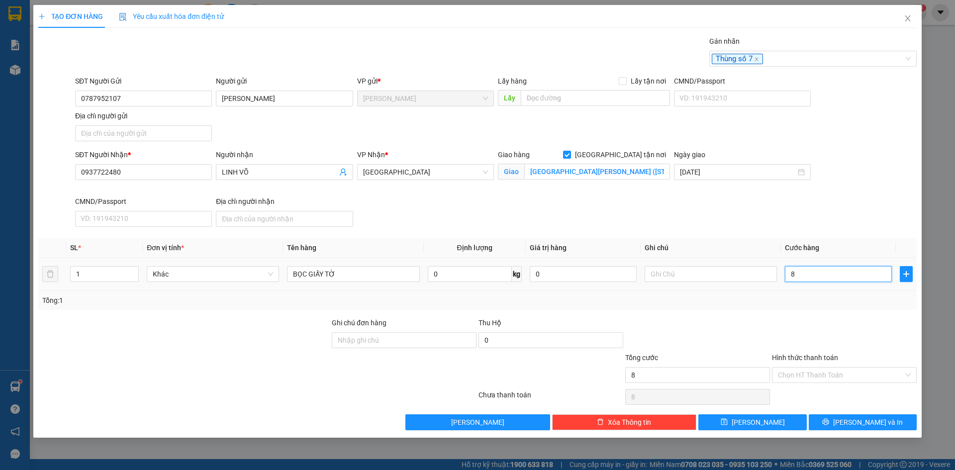
type input "80"
type input "800"
type input "8.000"
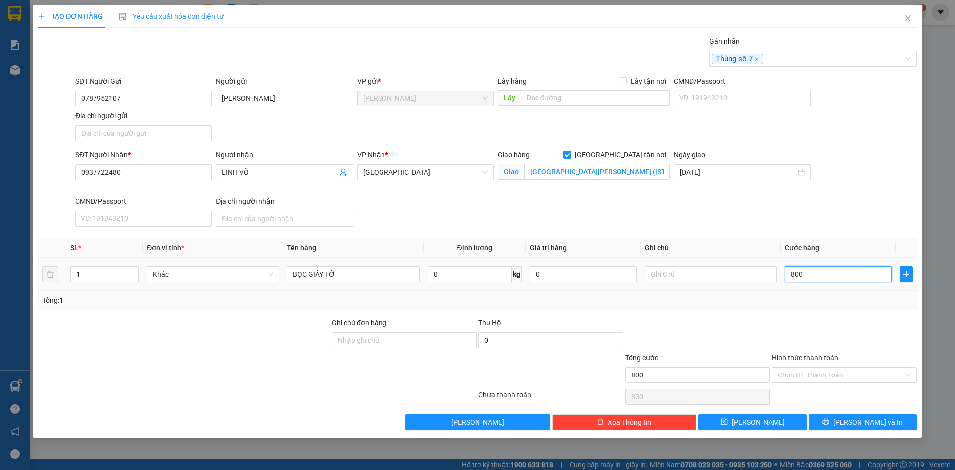
type input "8.000"
type input "80.000"
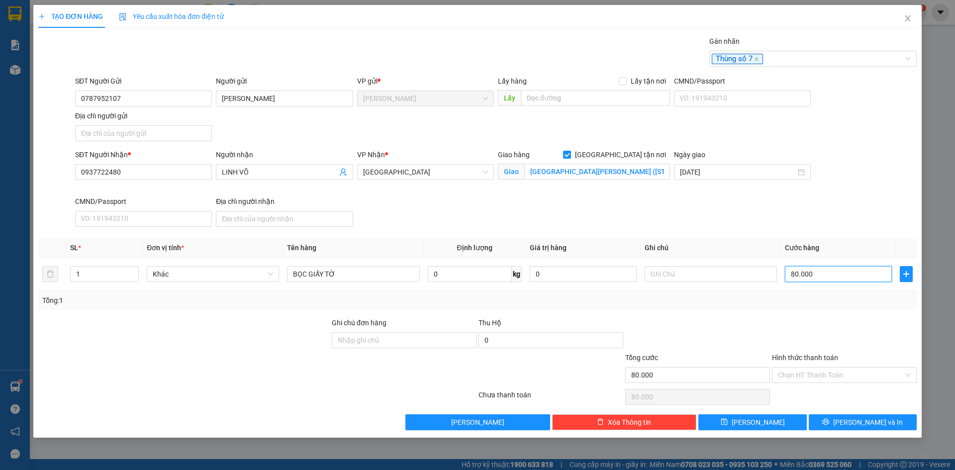
type input "80.000"
click at [879, 242] on th "Cước hàng" at bounding box center [838, 247] width 115 height 19
click at [831, 376] on input "Hình thức thanh toán" at bounding box center [841, 374] width 126 height 15
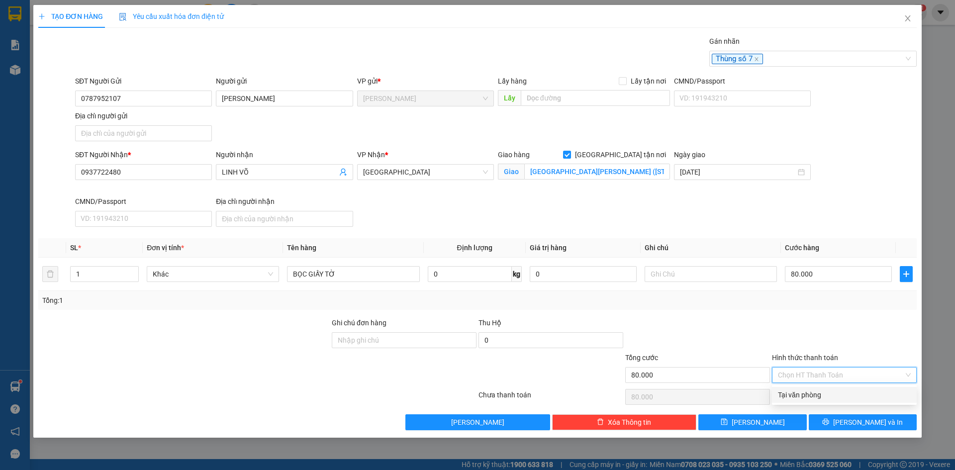
click at [822, 393] on div "Tại văn phòng" at bounding box center [844, 394] width 133 height 11
type input "0"
click at [869, 425] on span "[PERSON_NAME] và In" at bounding box center [868, 422] width 70 height 11
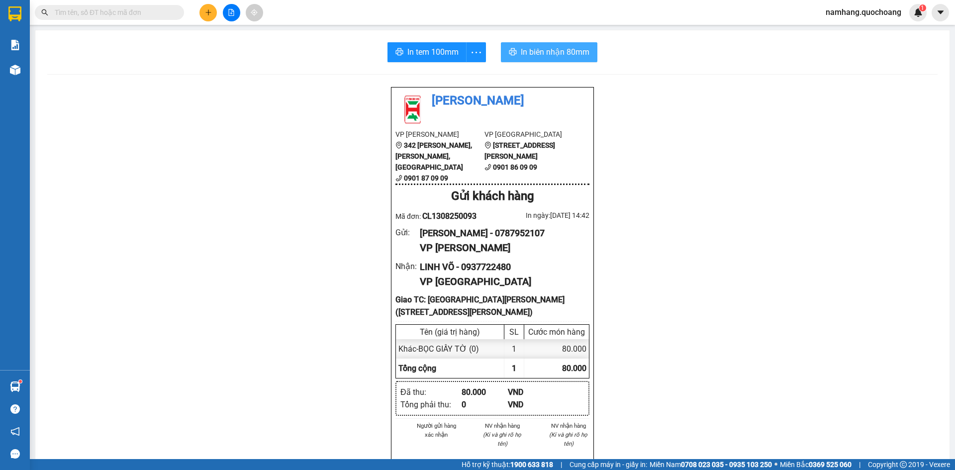
click at [529, 48] on span "In biên nhận 80mm" at bounding box center [555, 52] width 69 height 12
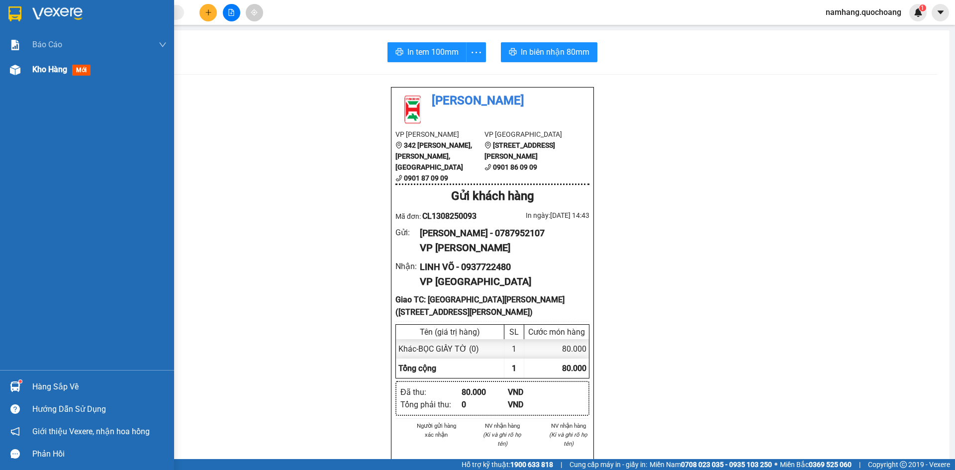
click at [53, 75] on div "Kho hàng mới" at bounding box center [63, 69] width 62 height 12
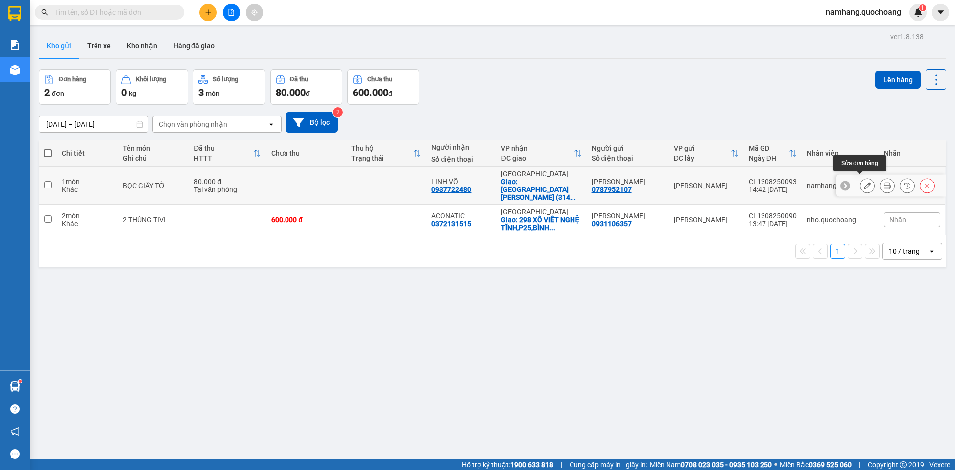
click at [864, 182] on icon at bounding box center [867, 185] width 7 height 7
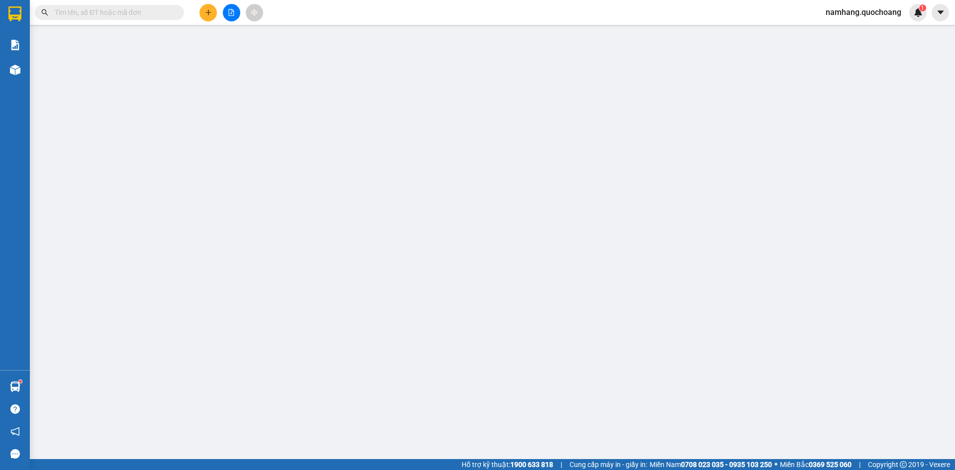
type input "0787952107"
type input "[PERSON_NAME]"
type input "0937722480"
type input "LINH VÕ"
checkbox input "true"
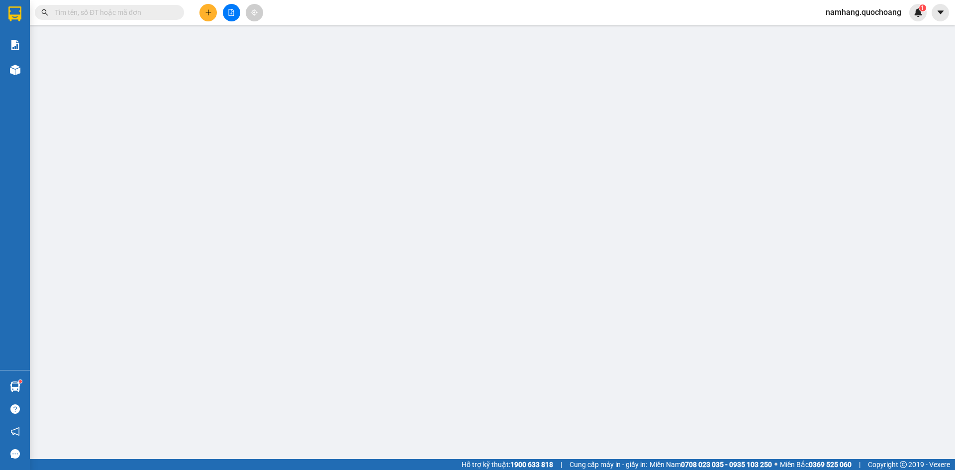
type input "[GEOGRAPHIC_DATA][PERSON_NAME] ([STREET_ADDRESS][PERSON_NAME])"
type input "80.000"
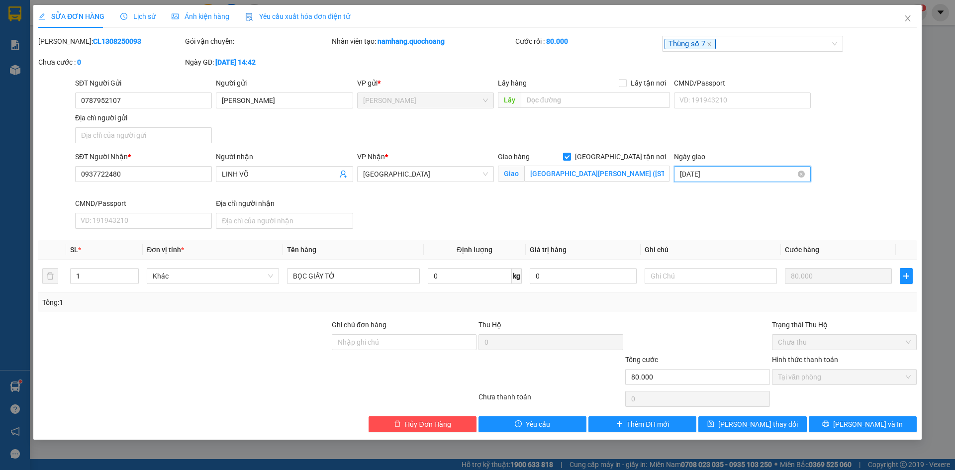
click at [725, 175] on input "[DATE]" at bounding box center [738, 174] width 116 height 11
type input "[DATE]"
click at [745, 261] on div "13" at bounding box center [742, 262] width 12 height 12
click at [831, 196] on div "SĐT Người Nhận * 0937722480 Người nhận LINH VÕ VP Nhận * [GEOGRAPHIC_DATA] Giao…" at bounding box center [495, 192] width 845 height 82
click at [675, 277] on input "text" at bounding box center [710, 276] width 132 height 16
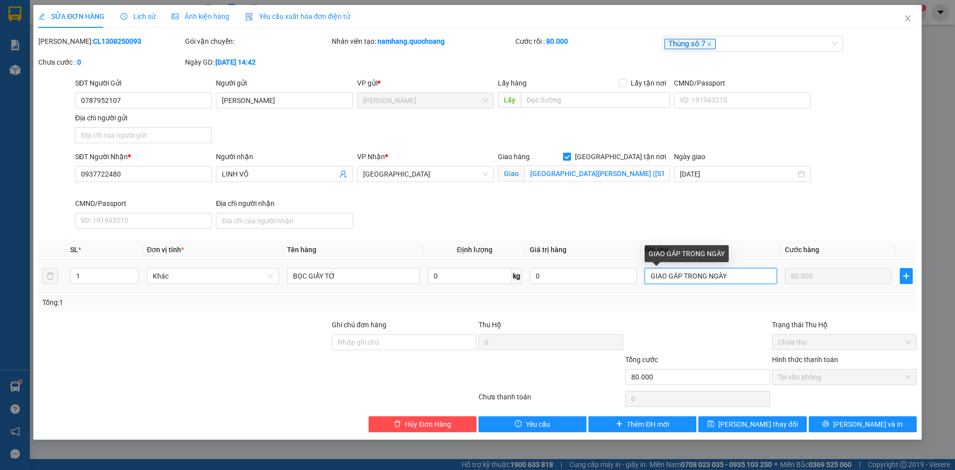
click at [681, 274] on input "GIAO GÁP TRONG NGÀY" at bounding box center [710, 276] width 132 height 16
type input "GIAO GẤP TRONG NGÀY"
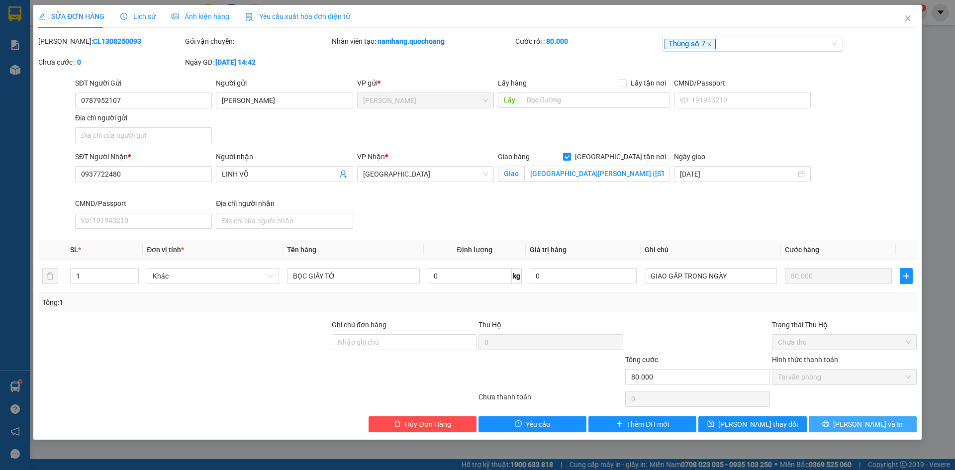
click at [863, 425] on span "[PERSON_NAME] và In" at bounding box center [868, 424] width 70 height 11
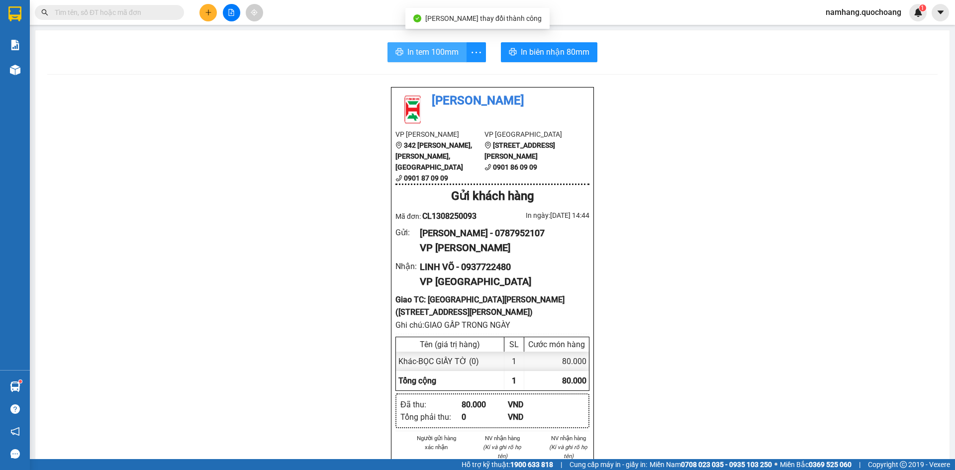
click at [434, 52] on span "In tem 100mm" at bounding box center [432, 52] width 51 height 12
click at [210, 10] on icon "plus" at bounding box center [208, 12] width 7 height 7
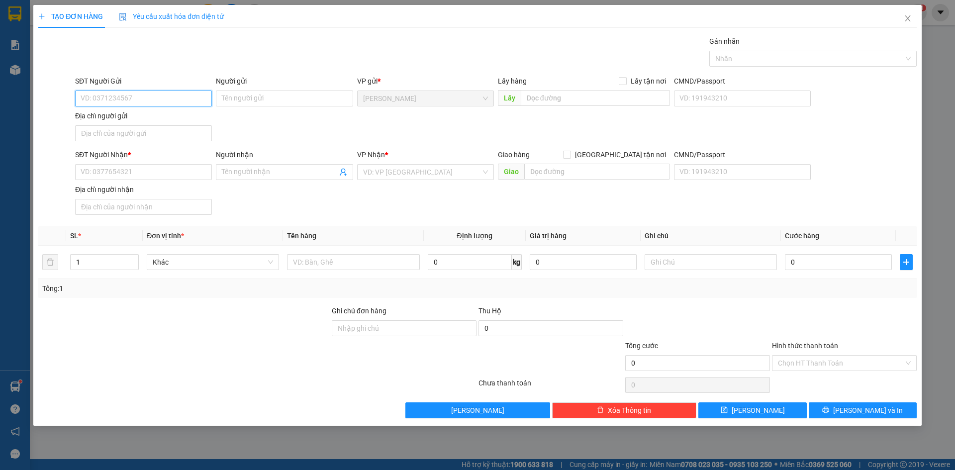
click at [162, 97] on input "SĐT Người Gửi" at bounding box center [143, 98] width 137 height 16
click at [143, 172] on input "SĐT Người Nhận *" at bounding box center [143, 172] width 137 height 16
type input "0839776644"
click at [237, 170] on input "Người nhận" at bounding box center [279, 172] width 115 height 11
type input "MS. HUYỀN"
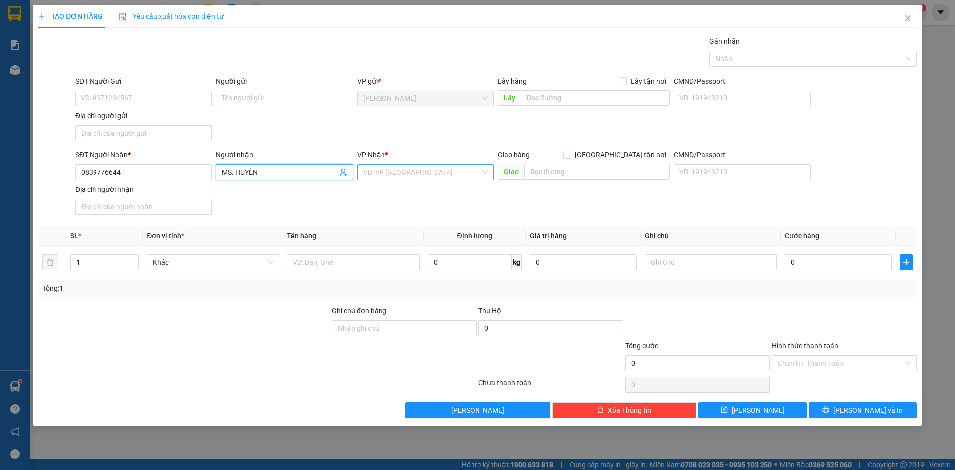
click at [429, 170] on input "search" at bounding box center [422, 172] width 118 height 15
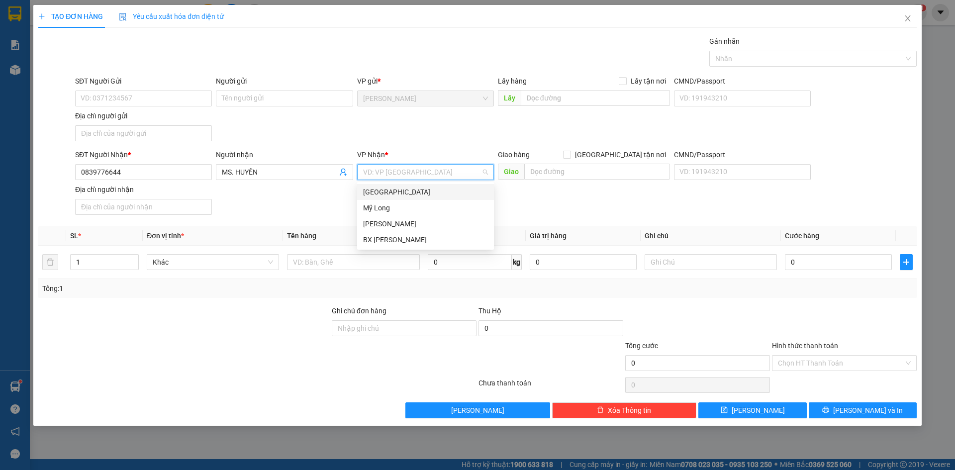
click at [405, 196] on div "[GEOGRAPHIC_DATA]" at bounding box center [425, 191] width 125 height 11
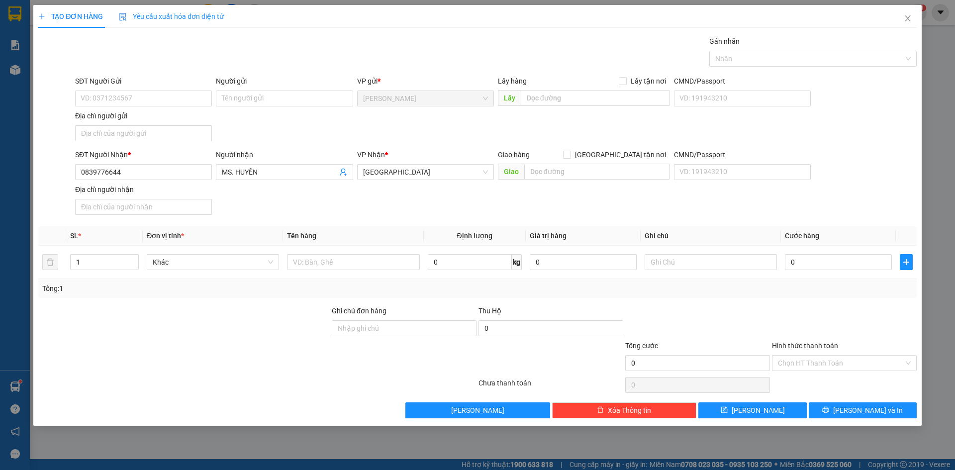
click at [632, 223] on div "Transit Pickup Surcharge Ids Transit Deliver Surcharge Ids Transit Deliver Surc…" at bounding box center [477, 227] width 878 height 382
click at [641, 155] on span "[GEOGRAPHIC_DATA] tận nơi" at bounding box center [620, 154] width 99 height 11
click at [570, 155] on input "[GEOGRAPHIC_DATA] tận nơi" at bounding box center [566, 154] width 7 height 7
checkbox input "true"
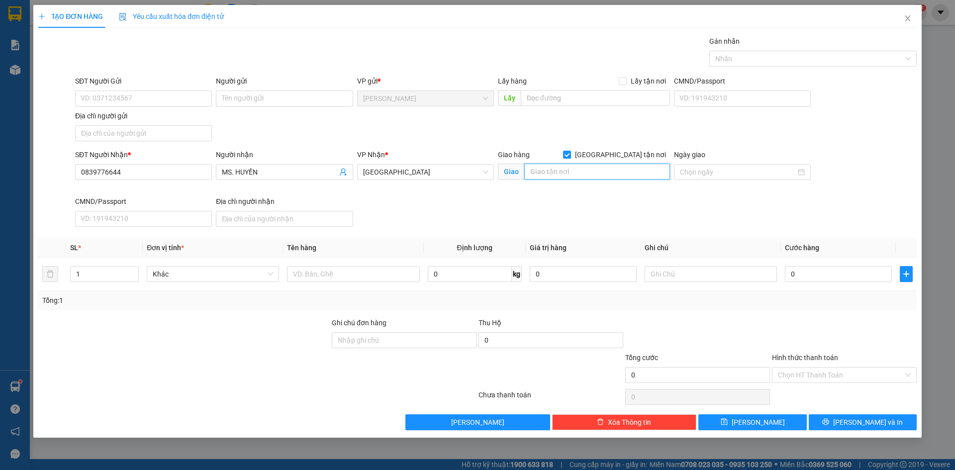
click at [579, 174] on input "text" at bounding box center [597, 172] width 146 height 16
type input "SỐ 9B, ĐƯỜNG 1A, [GEOGRAPHIC_DATA], PHƯỜNG [GEOGRAPHIC_DATA], [GEOGRAPHIC_DATA]…"
click at [911, 17] on span "Close" at bounding box center [907, 19] width 28 height 28
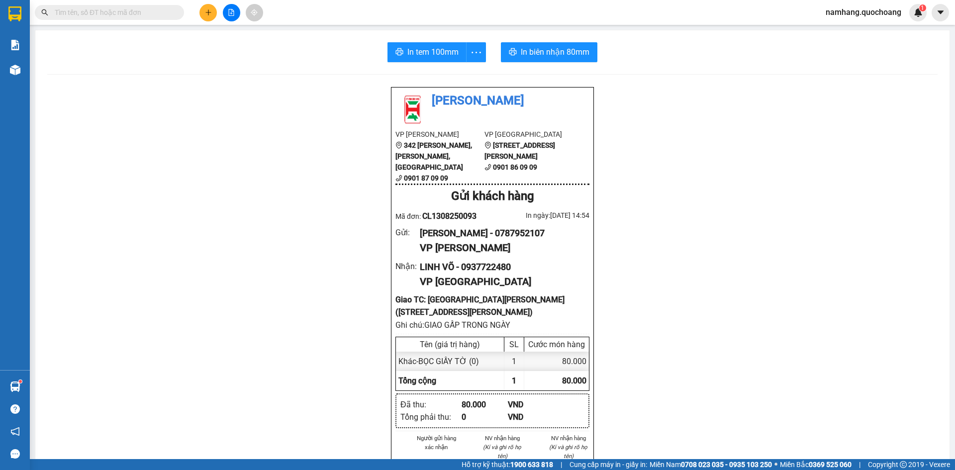
click at [212, 12] on button at bounding box center [207, 12] width 17 height 17
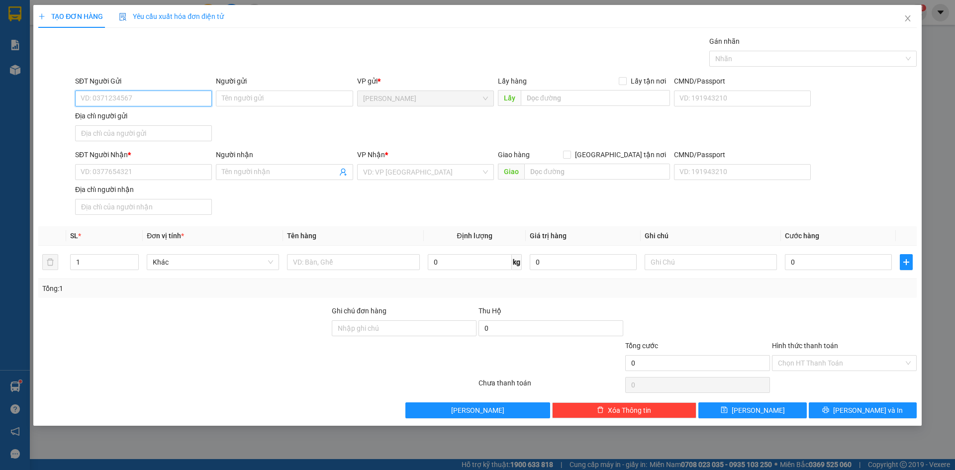
click at [131, 100] on input "SĐT Người Gửi" at bounding box center [143, 98] width 137 height 16
type input "02773872544"
click at [150, 114] on div "02773872544 - THÀNH TRUNG" at bounding box center [143, 118] width 125 height 11
type input "THÀNH TRUNG"
type input "02773872544"
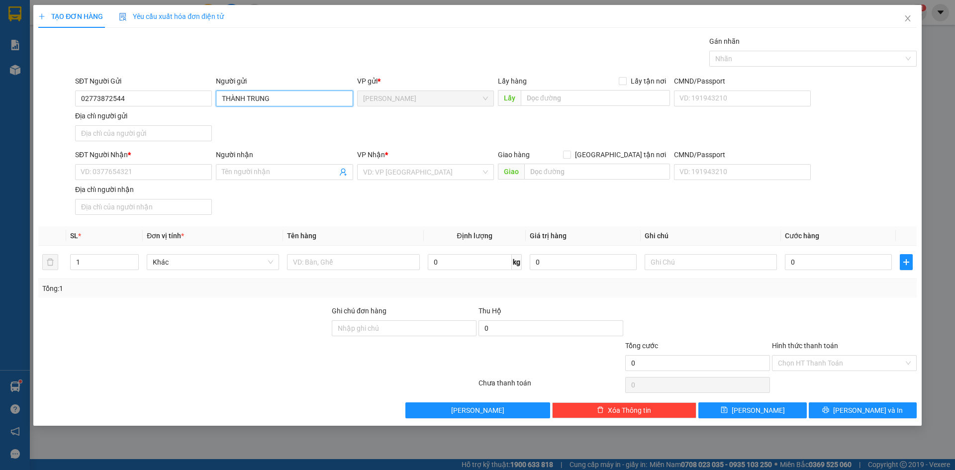
click at [291, 98] on input "THÀNH TRUNG" at bounding box center [284, 98] width 137 height 16
click at [223, 98] on input "THÀNH TRUNG (VLXD THÀNH TRUNG)" at bounding box center [284, 98] width 137 height 16
type input "CỬA HÀNG VLXD THÀNH TRUNG"
click at [310, 126] on div "SĐT Người Gửi 02773872544 Người gửi CỬA HÀNG VLXD THÀNH TRUNG CỬA HÀNG VLXD THÀ…" at bounding box center [495, 111] width 845 height 70
click at [156, 136] on input "Địa chỉ người gửi" at bounding box center [143, 133] width 137 height 16
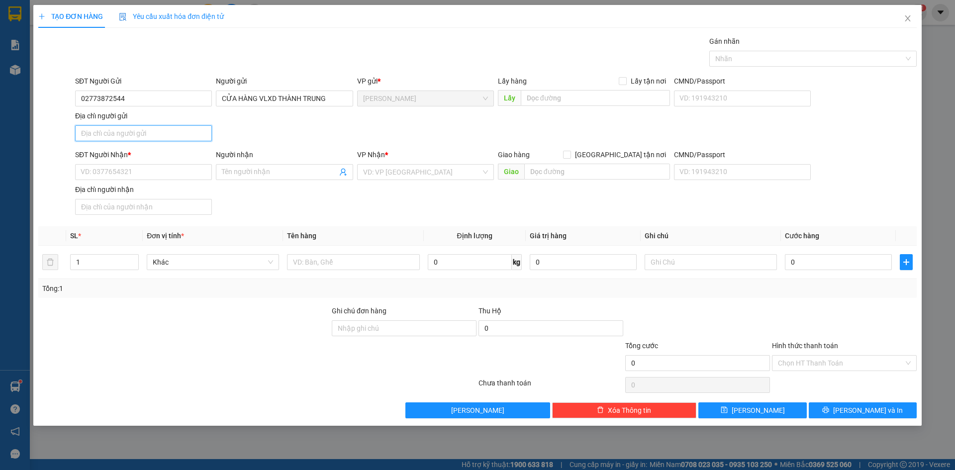
type input "PHƯỜNG [GEOGRAPHIC_DATA], [GEOGRAPHIC_DATA]"
drag, startPoint x: 281, startPoint y: 129, endPoint x: 180, endPoint y: 166, distance: 106.9
click at [280, 130] on div "SĐT Người Gửi 02773872544 Người gửi CỬA HÀNG VLXD THÀNH TRUNG VP gửi * [PERSON_…" at bounding box center [495, 111] width 845 height 70
click at [179, 168] on input "SĐT Người Nhận *" at bounding box center [143, 172] width 137 height 16
type input "0908394464"
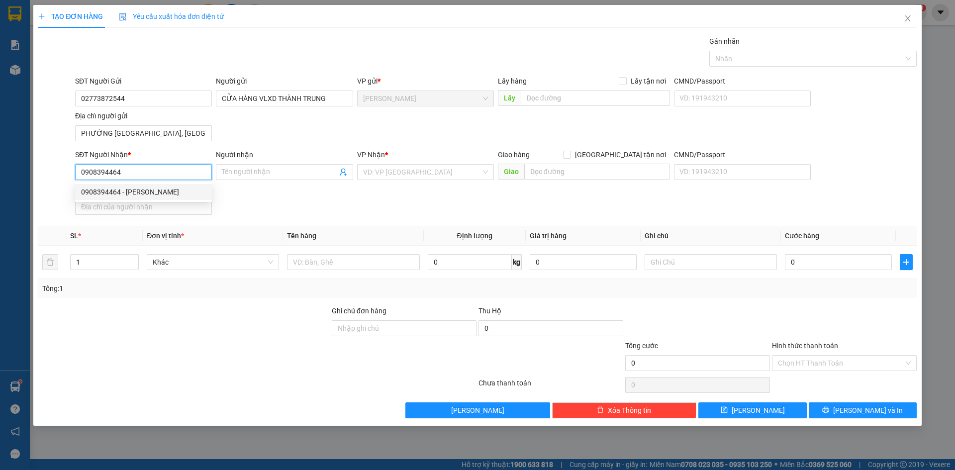
click at [174, 194] on div "0908394464 - [PERSON_NAME]" at bounding box center [143, 191] width 125 height 11
type input "THANH"
type input "0908394464"
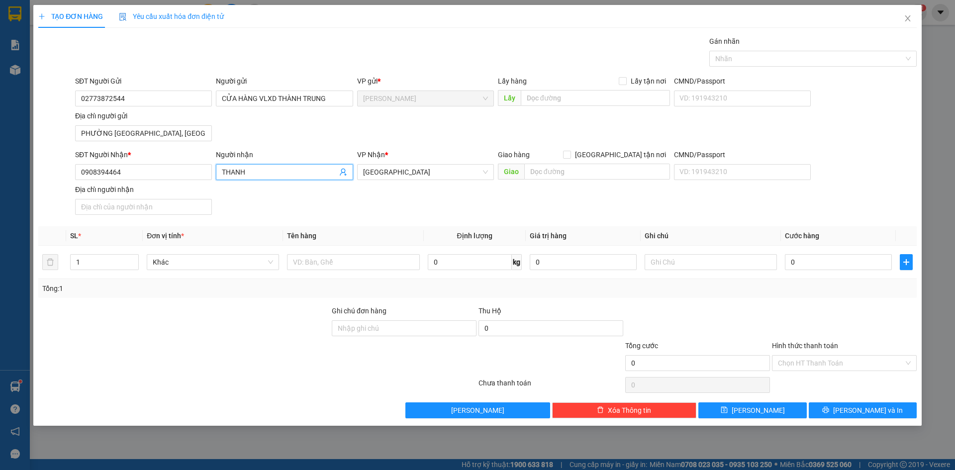
click at [223, 171] on input "THANH" at bounding box center [279, 172] width 115 height 11
type input "[PERSON_NAME]"
click at [359, 207] on div "SĐT Người Nhận * 0908394464 Người nhận [PERSON_NAME] [PERSON_NAME] VP Nhận * [G…" at bounding box center [495, 184] width 845 height 70
click at [344, 262] on input "text" at bounding box center [353, 262] width 132 height 16
type input "THÙNG"
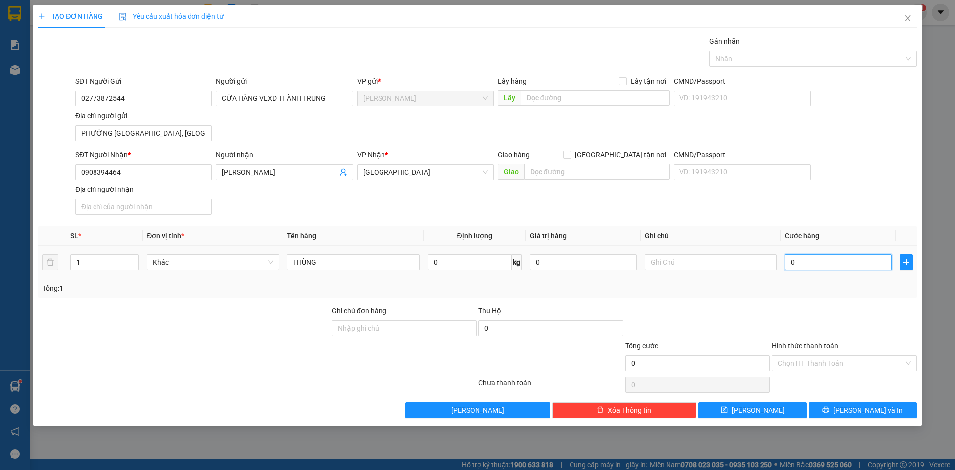
click at [823, 262] on input "0" at bounding box center [837, 262] width 107 height 16
type input "4"
type input "40"
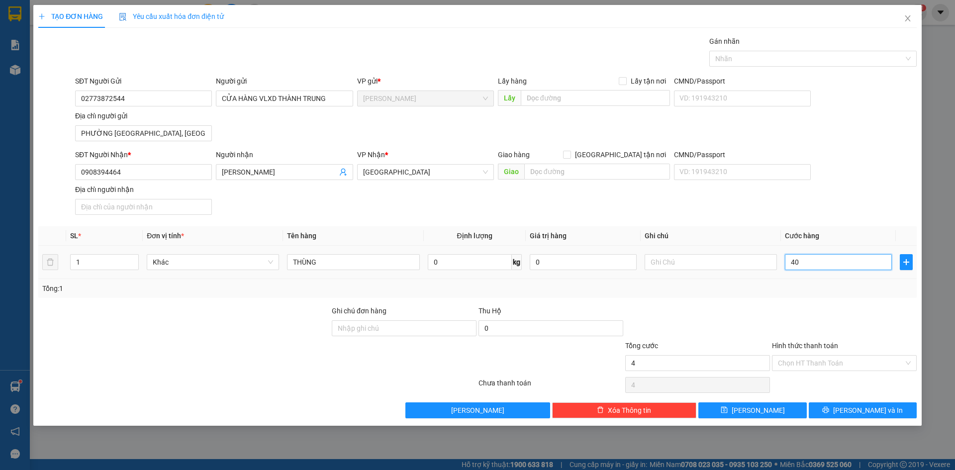
type input "40"
type input "400"
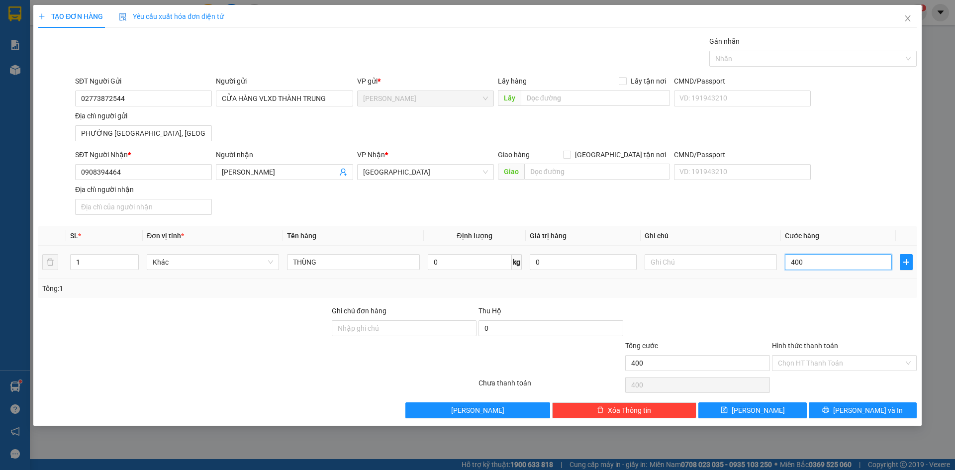
type input "4.000"
type input "40.000"
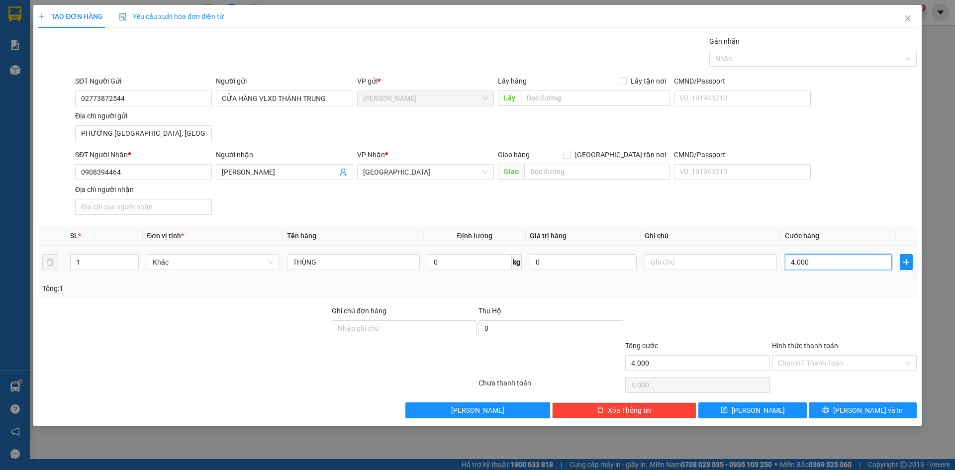
type input "40.000"
click at [779, 318] on div at bounding box center [844, 322] width 147 height 35
click at [807, 358] on input "Hình thức thanh toán" at bounding box center [841, 362] width 126 height 15
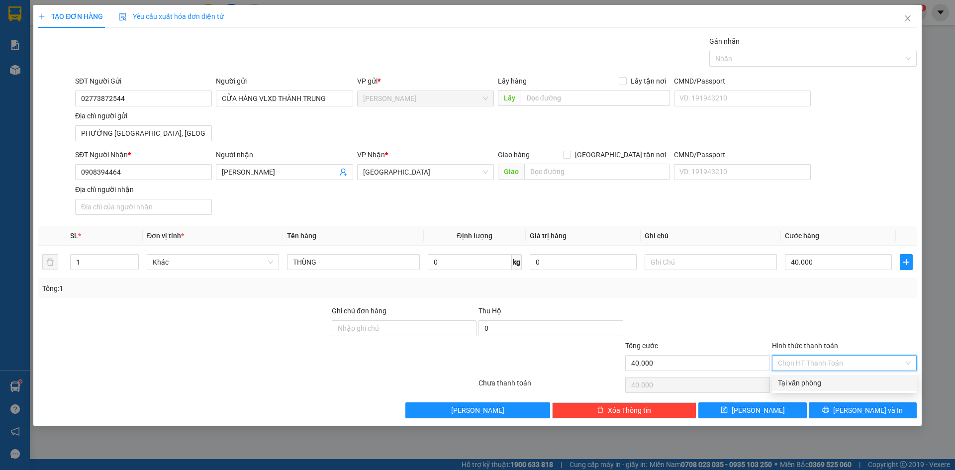
click at [814, 383] on div "Tại văn phòng" at bounding box center [844, 382] width 133 height 11
type input "0"
click at [858, 321] on div at bounding box center [844, 322] width 147 height 35
click at [290, 216] on div "SĐT Người Nhận * 0908394464 Người nhận [PERSON_NAME] VP Nhận * [GEOGRAPHIC_DATA…" at bounding box center [495, 184] width 845 height 70
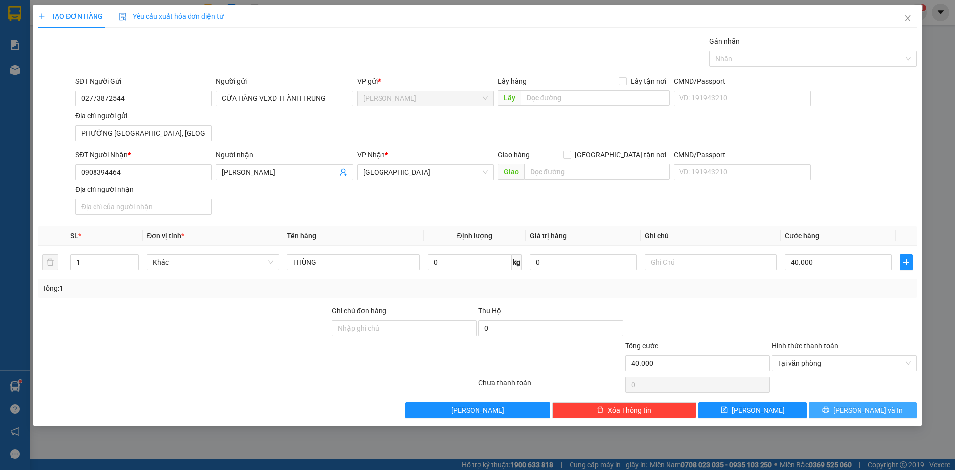
click at [836, 414] on button "[PERSON_NAME] và In" at bounding box center [862, 410] width 108 height 16
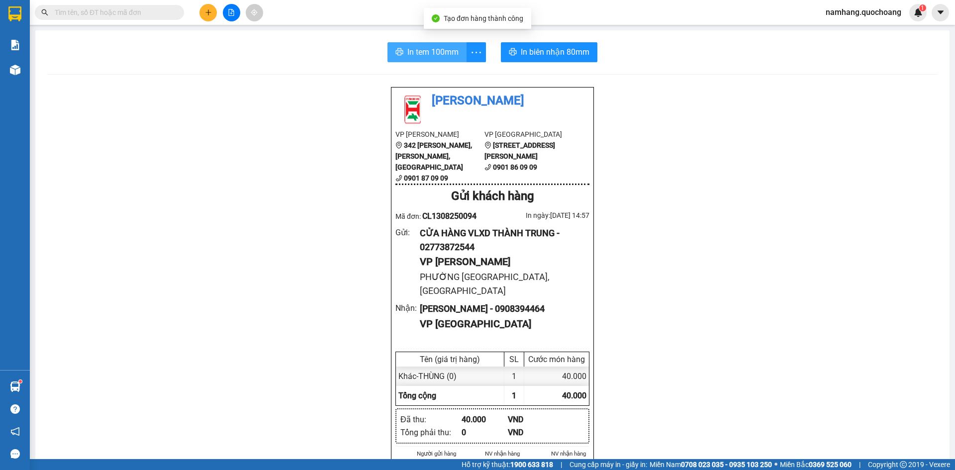
click at [419, 48] on span "In tem 100mm" at bounding box center [432, 52] width 51 height 12
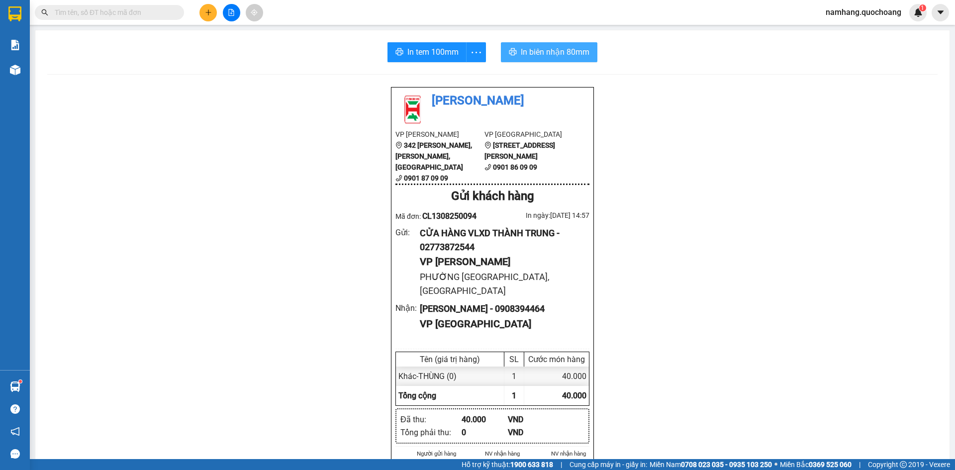
click at [548, 55] on span "In biên nhận 80mm" at bounding box center [555, 52] width 69 height 12
click at [151, 12] on input "text" at bounding box center [113, 12] width 117 height 11
